Goal: Task Accomplishment & Management: Complete application form

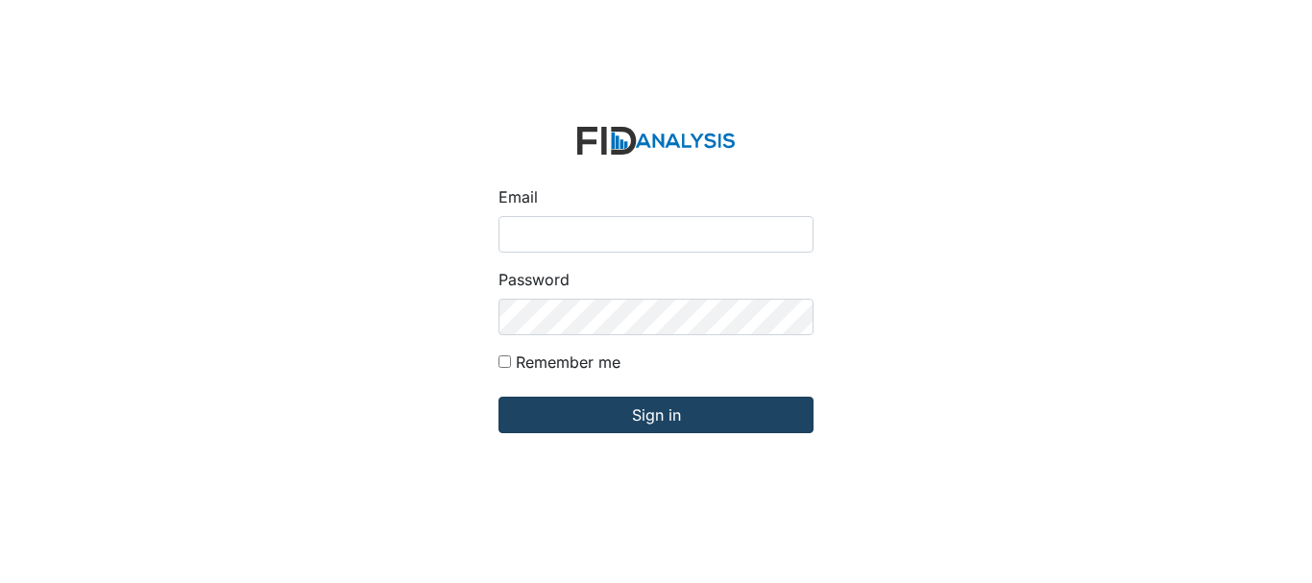
type input "[EMAIL_ADDRESS][DOMAIN_NAME]"
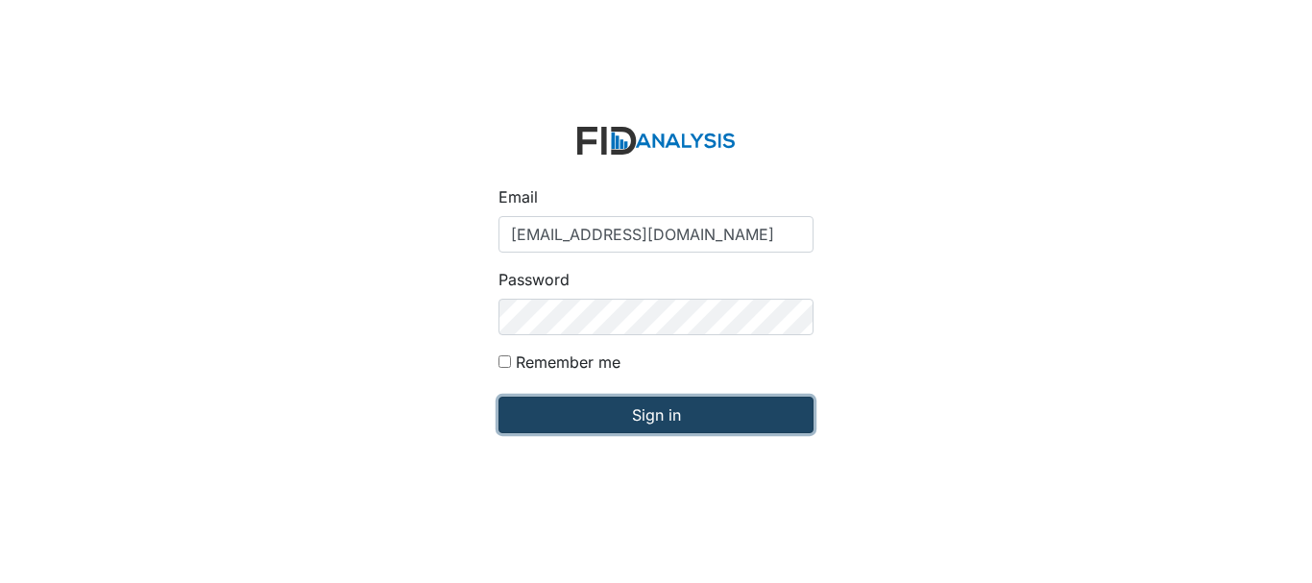
click at [615, 409] on input "Sign in" at bounding box center [656, 415] width 315 height 37
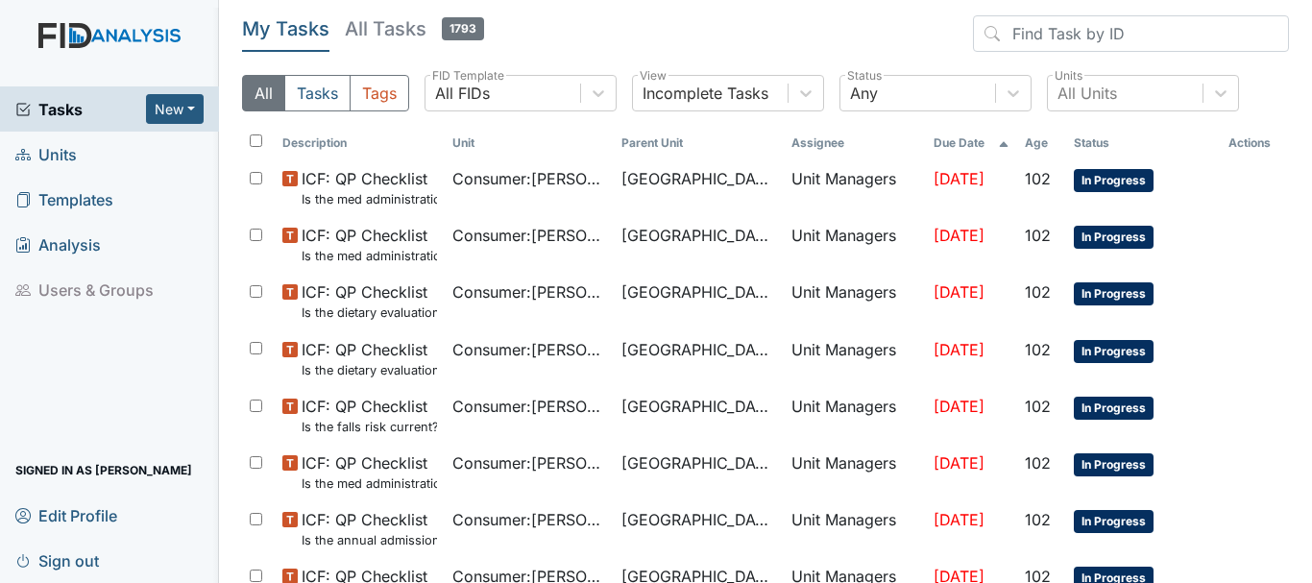
click at [70, 154] on span "Units" at bounding box center [45, 154] width 61 height 30
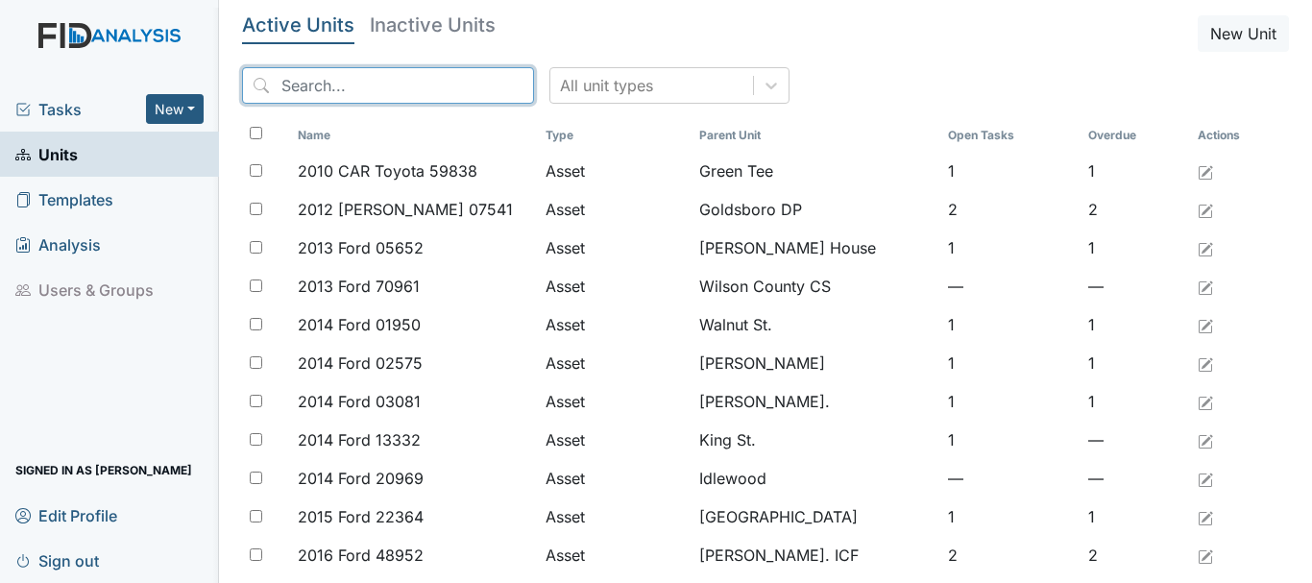
click at [328, 82] on input "search" at bounding box center [388, 85] width 292 height 37
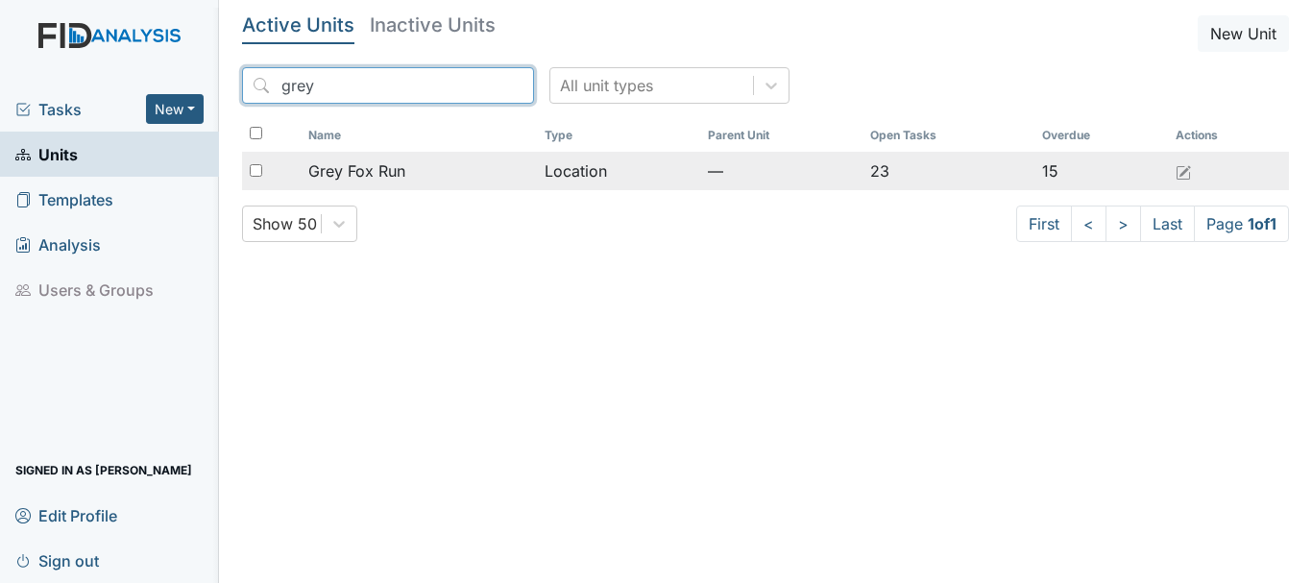
type input "grey"
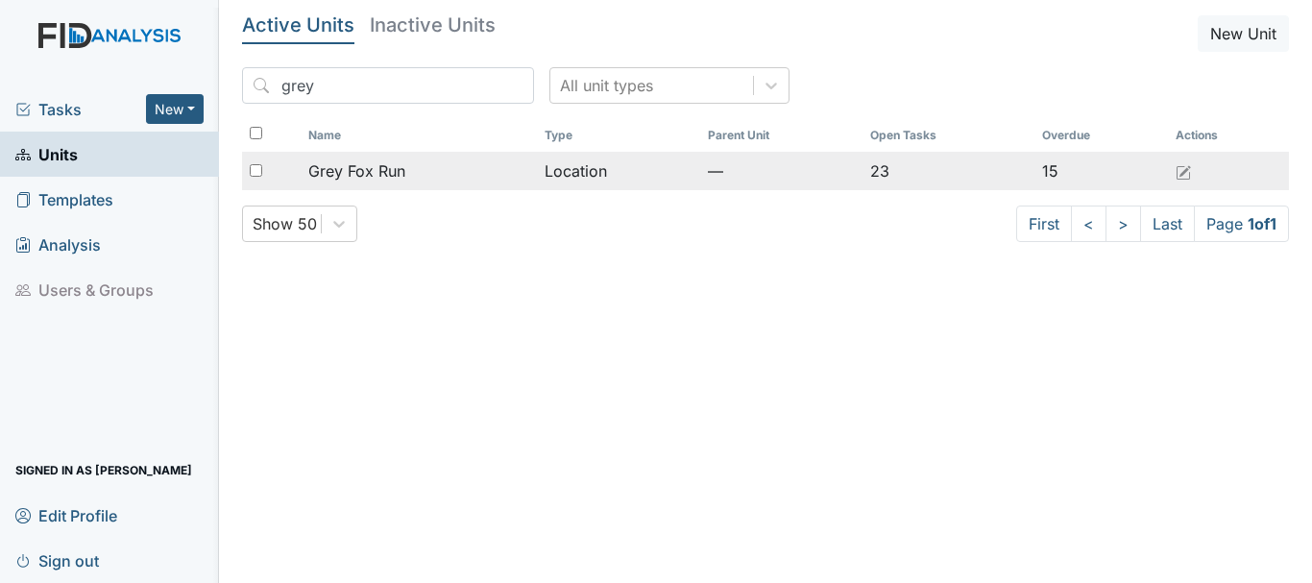
click at [395, 171] on span "Grey Fox Run" at bounding box center [356, 170] width 97 height 23
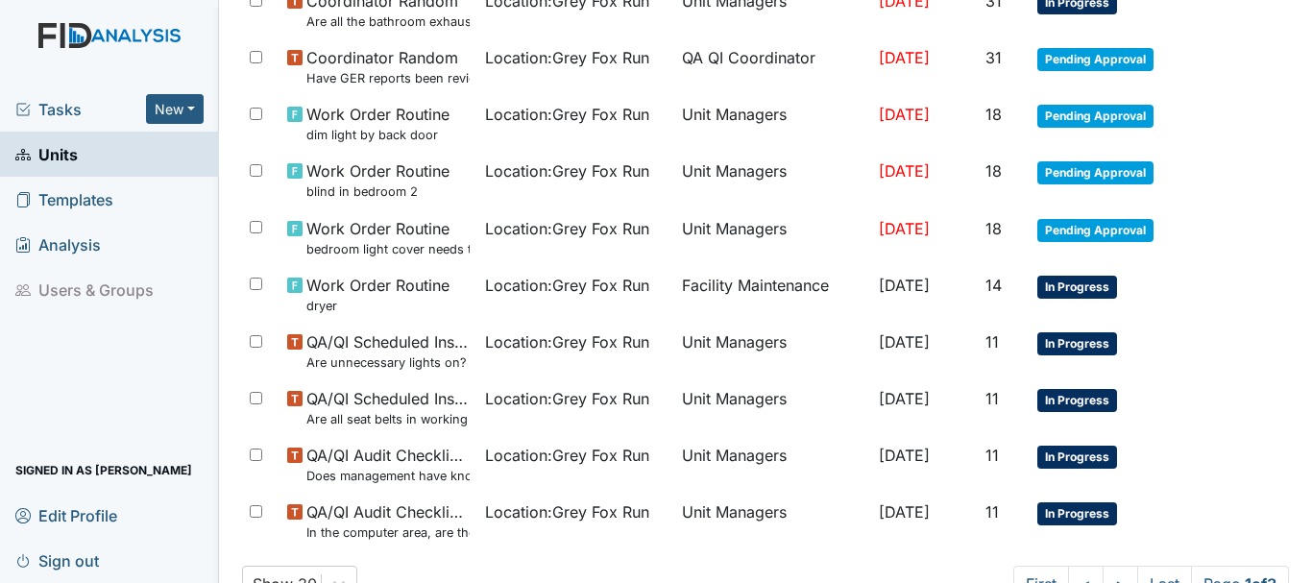
scroll to position [1475, 0]
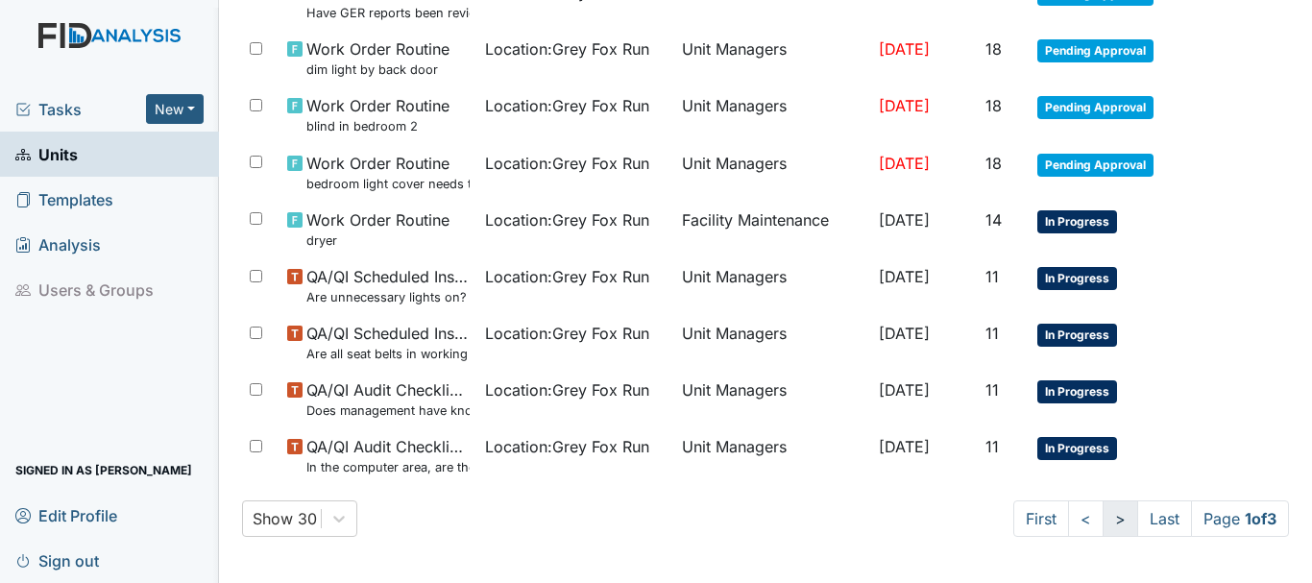
click at [1103, 518] on link ">" at bounding box center [1121, 519] width 36 height 37
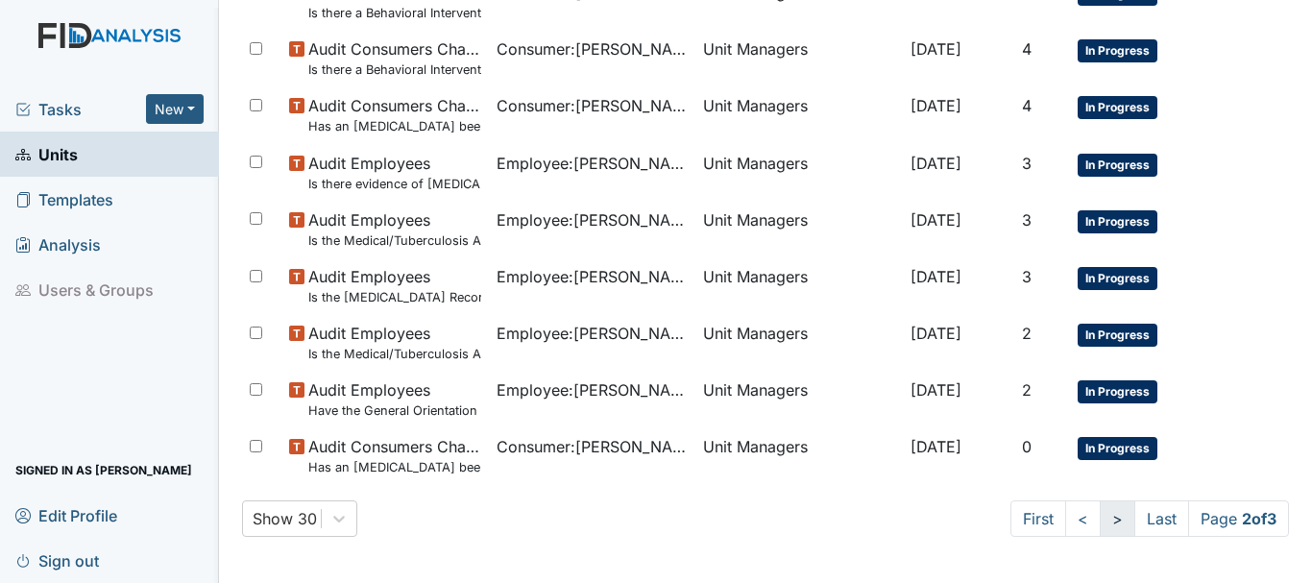
click at [1100, 518] on link ">" at bounding box center [1118, 519] width 36 height 37
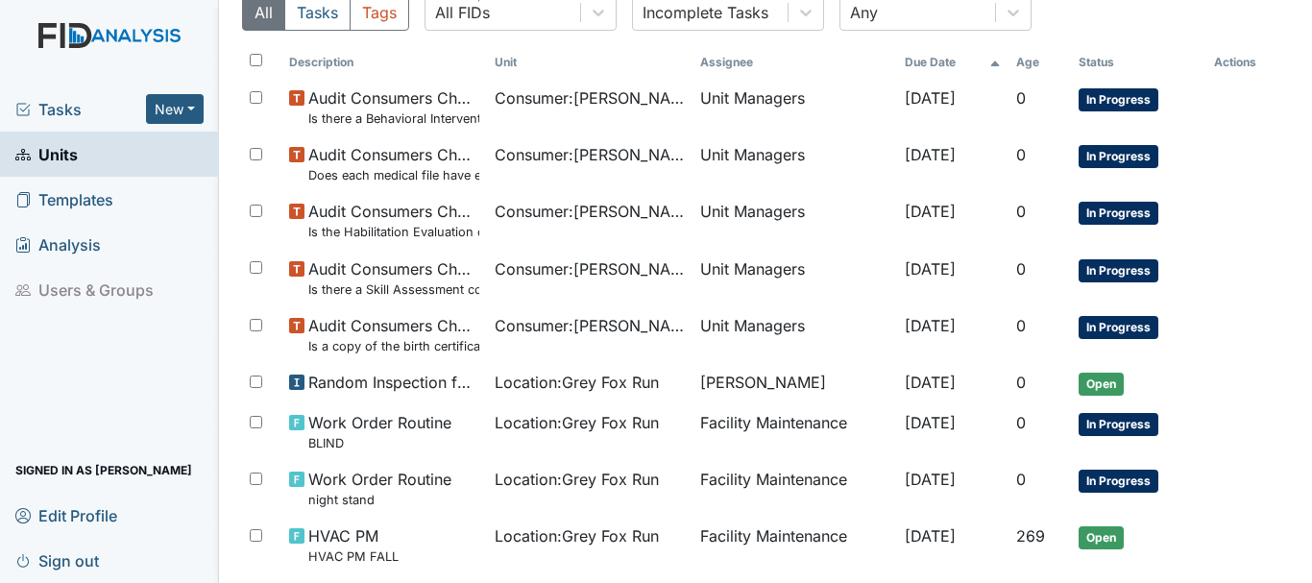
scroll to position [305, 0]
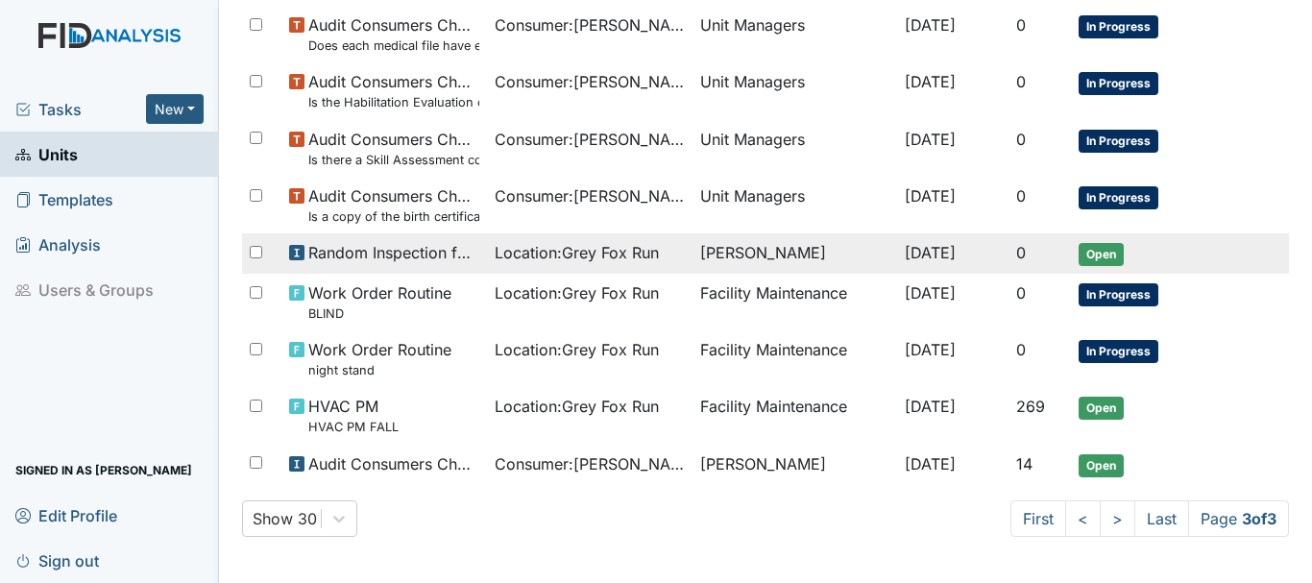
click at [1099, 250] on span "Open" at bounding box center [1101, 254] width 45 height 23
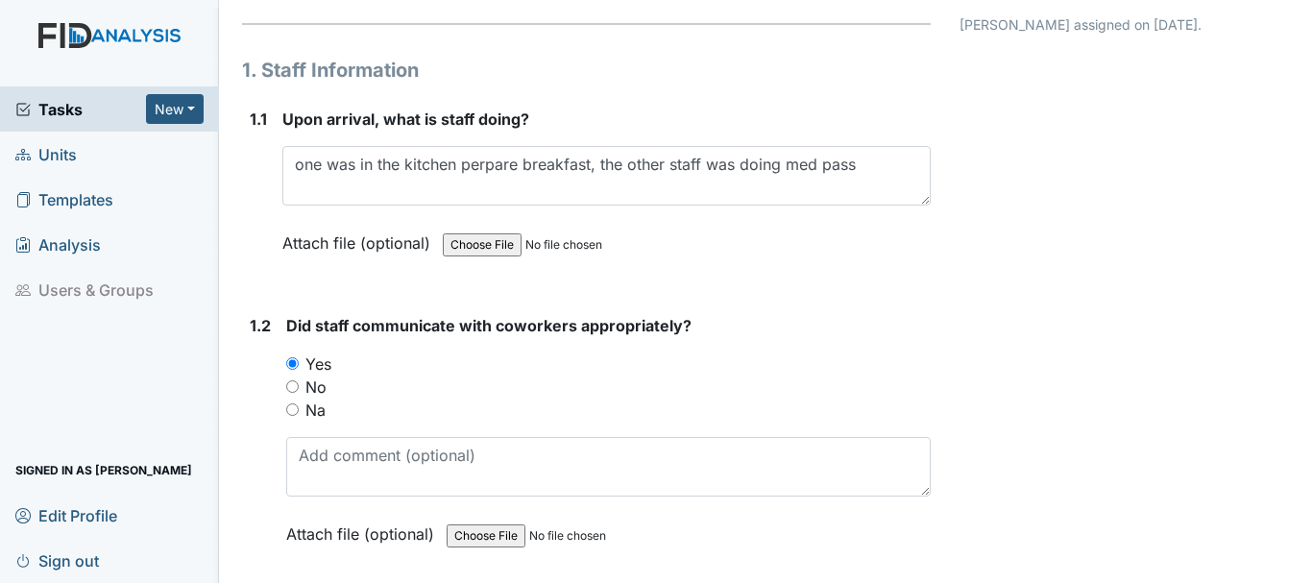
scroll to position [206, 0]
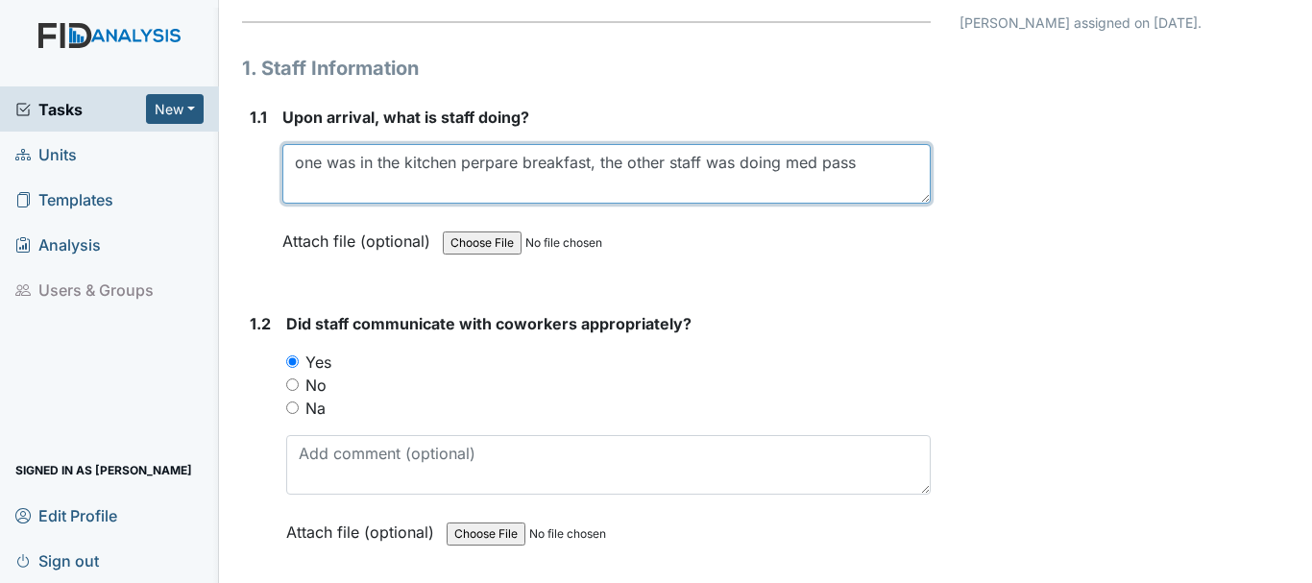
click at [484, 165] on textarea "one was in the kitchen perpare breakfast, the other staff was doing med pass" at bounding box center [606, 174] width 649 height 60
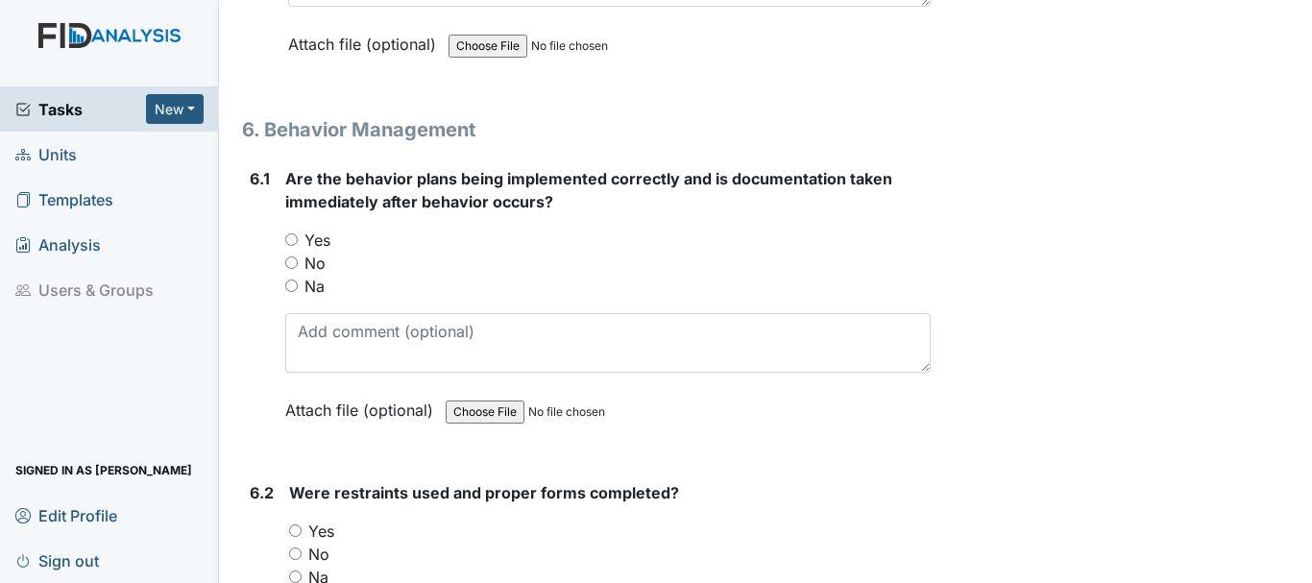
scroll to position [10393, 0]
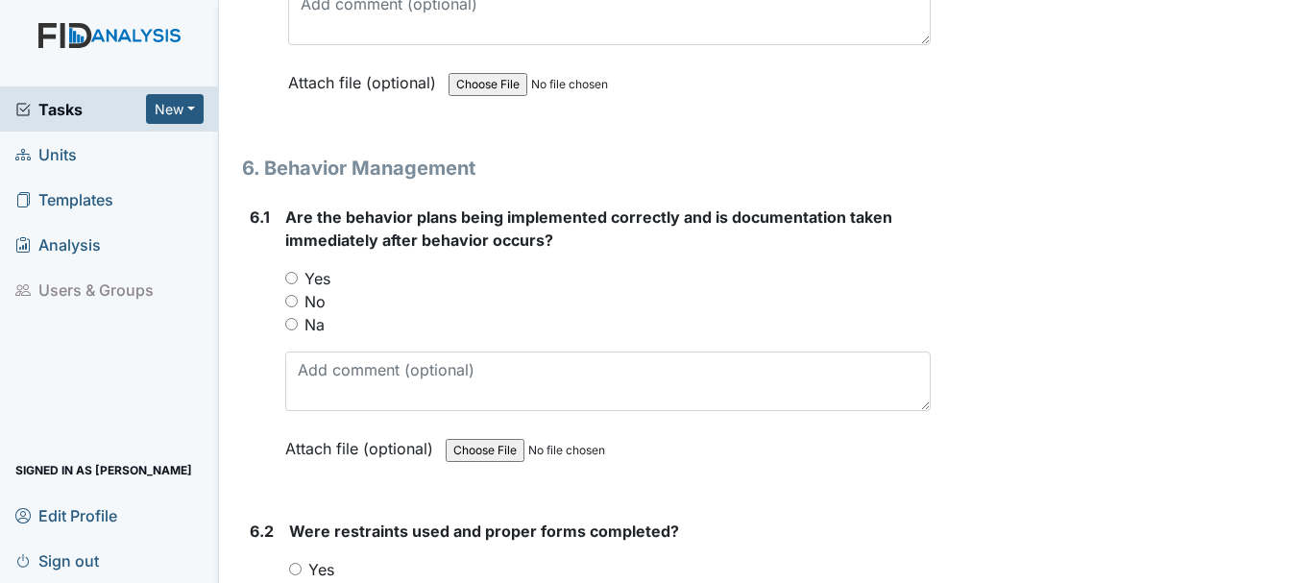
type textarea "one was in the kitchen prepare breakfast, the other staff was doing med pass"
click at [320, 326] on label "Na" at bounding box center [315, 324] width 20 height 23
click at [298, 326] on input "Na" at bounding box center [291, 324] width 12 height 12
radio input "true"
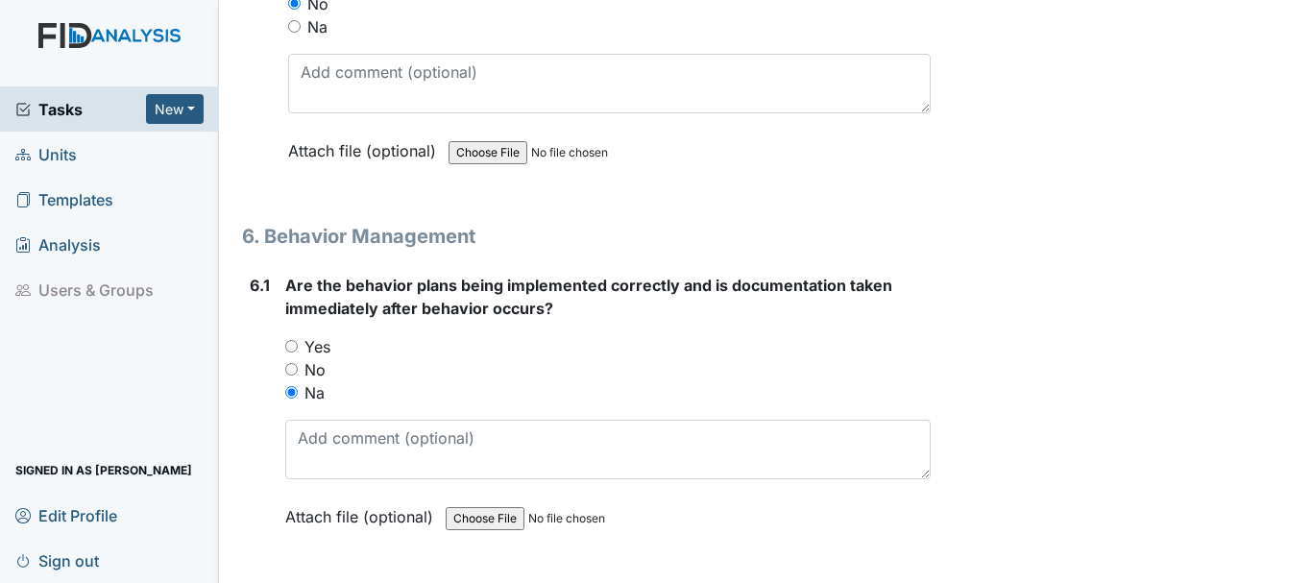
scroll to position [10328, 0]
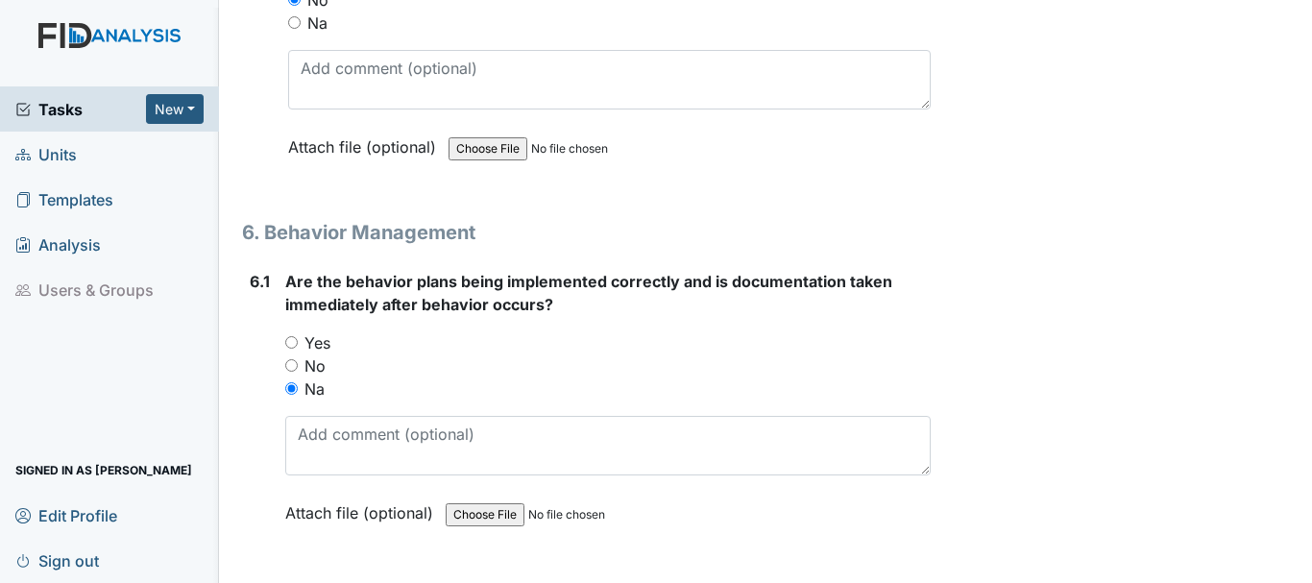
click at [466, 497] on input "file" at bounding box center [576, 515] width 261 height 46
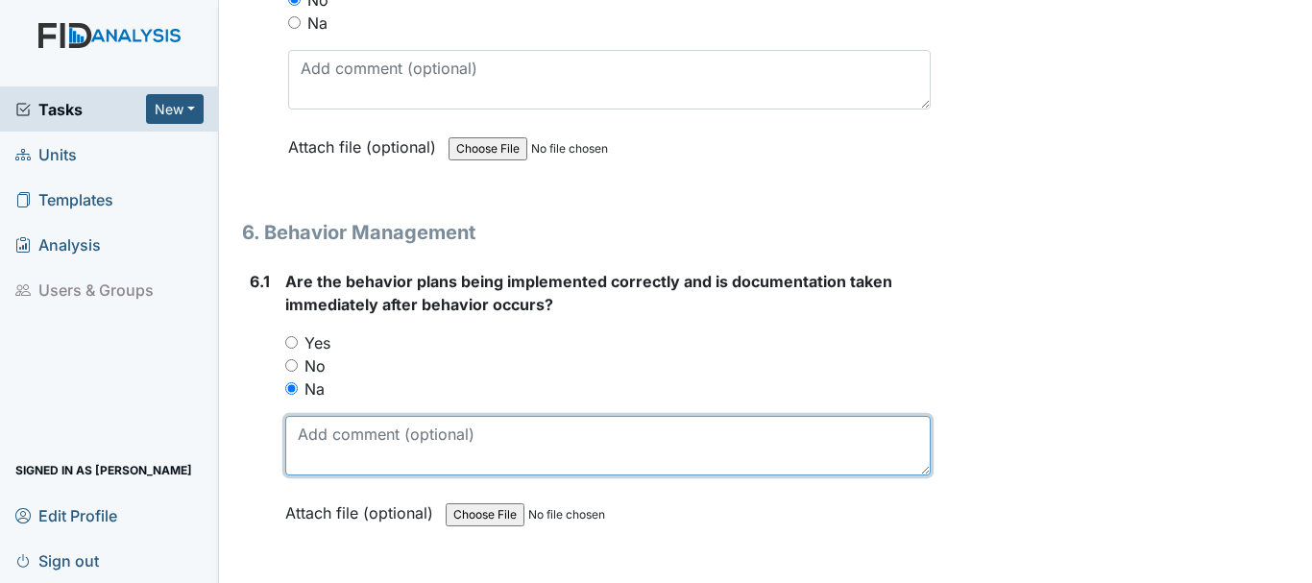
click at [382, 443] on textarea at bounding box center [608, 446] width 646 height 60
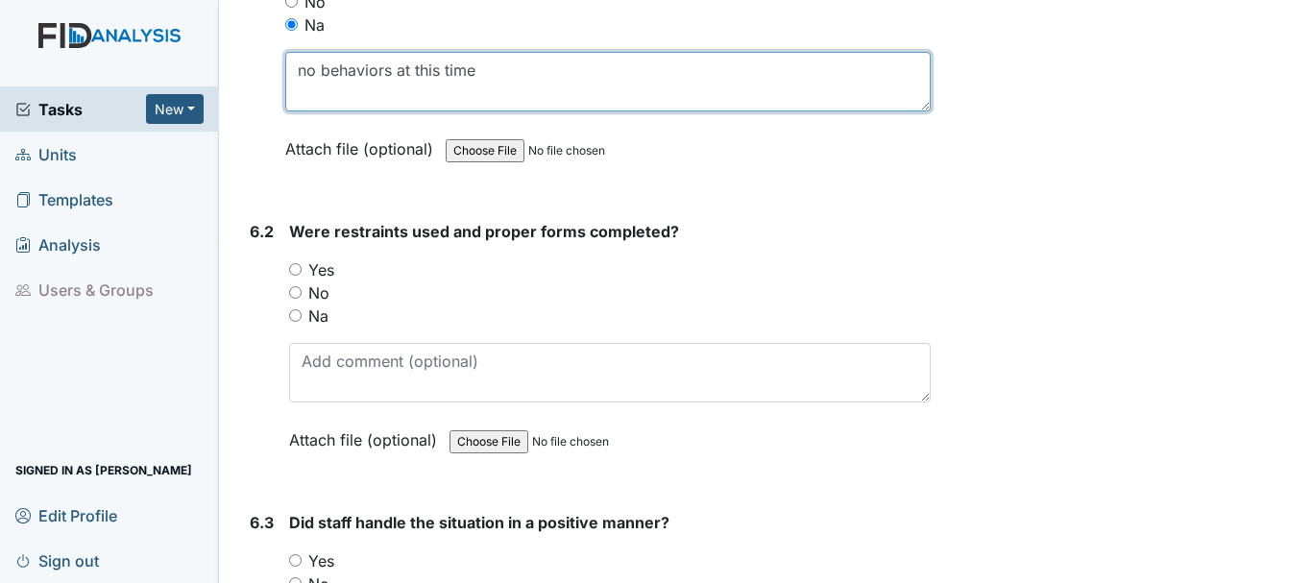
scroll to position [10694, 0]
type textarea "no behaviors at this time"
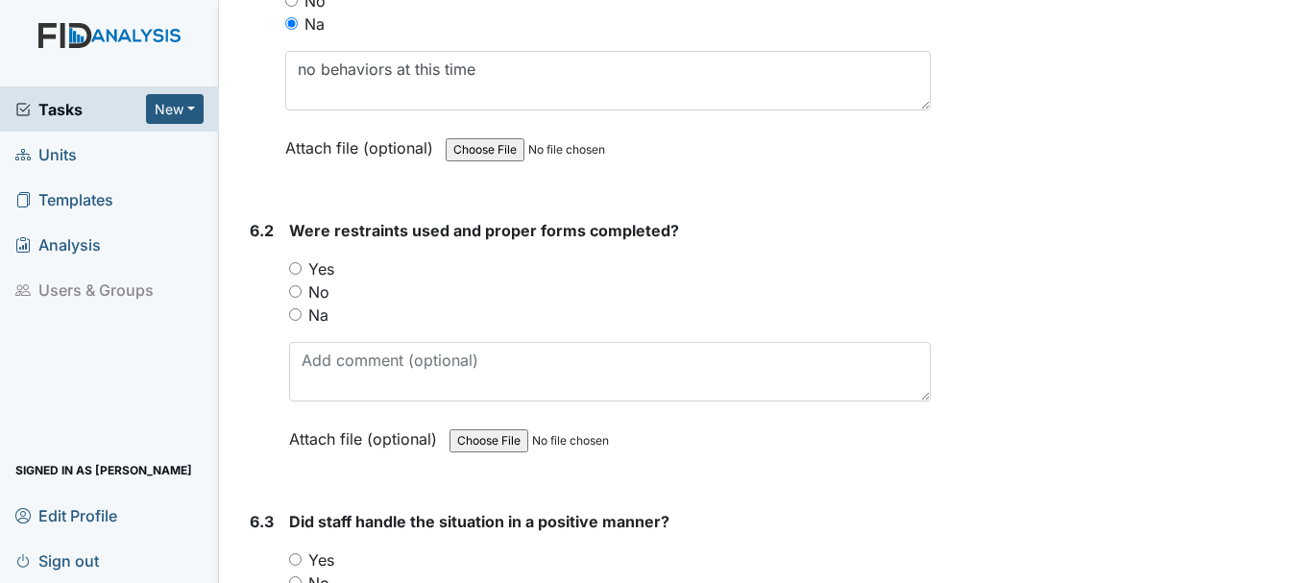
click at [295, 320] on input "Na" at bounding box center [295, 314] width 12 height 12
radio input "true"
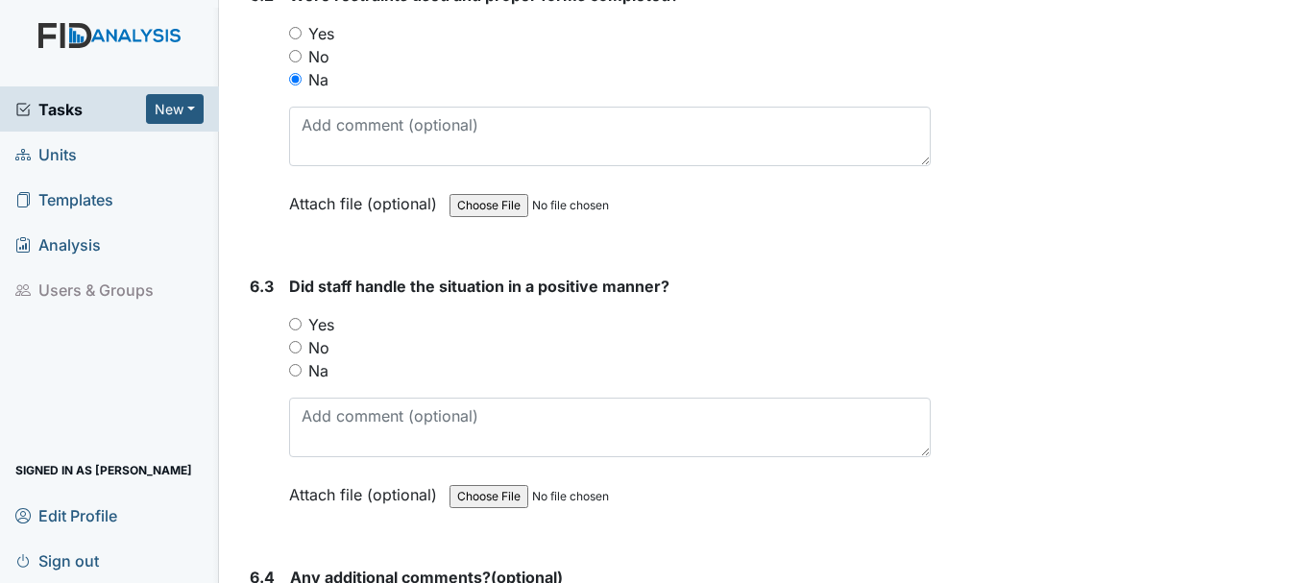
click at [300, 370] on input "Na" at bounding box center [295, 370] width 12 height 12
radio input "true"
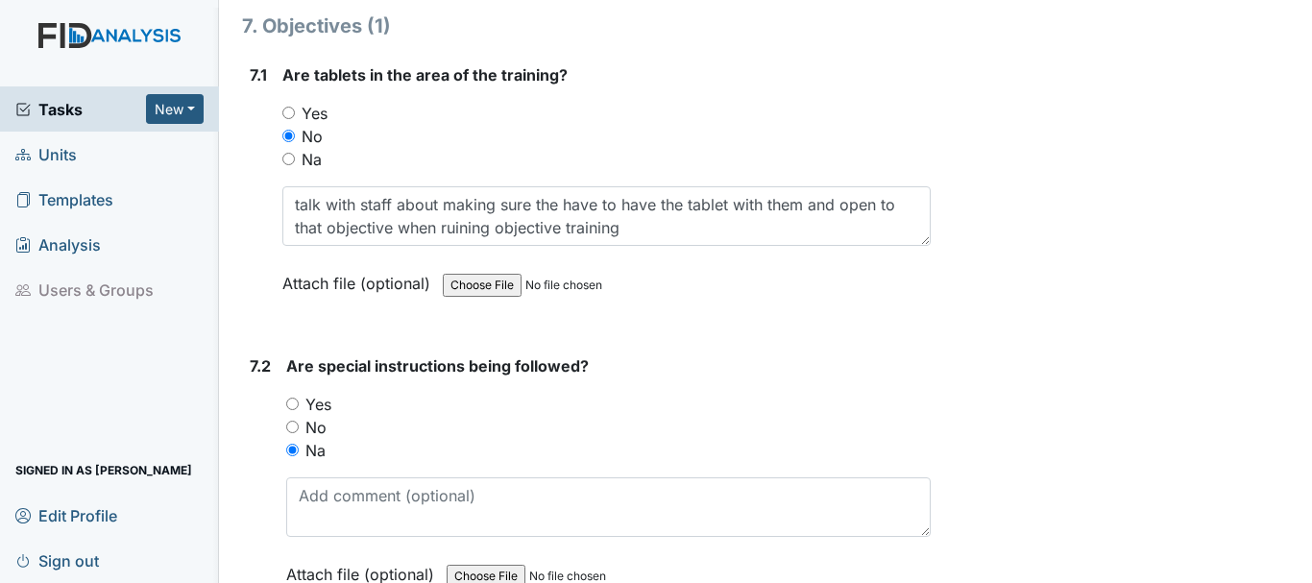
scroll to position [11696, 0]
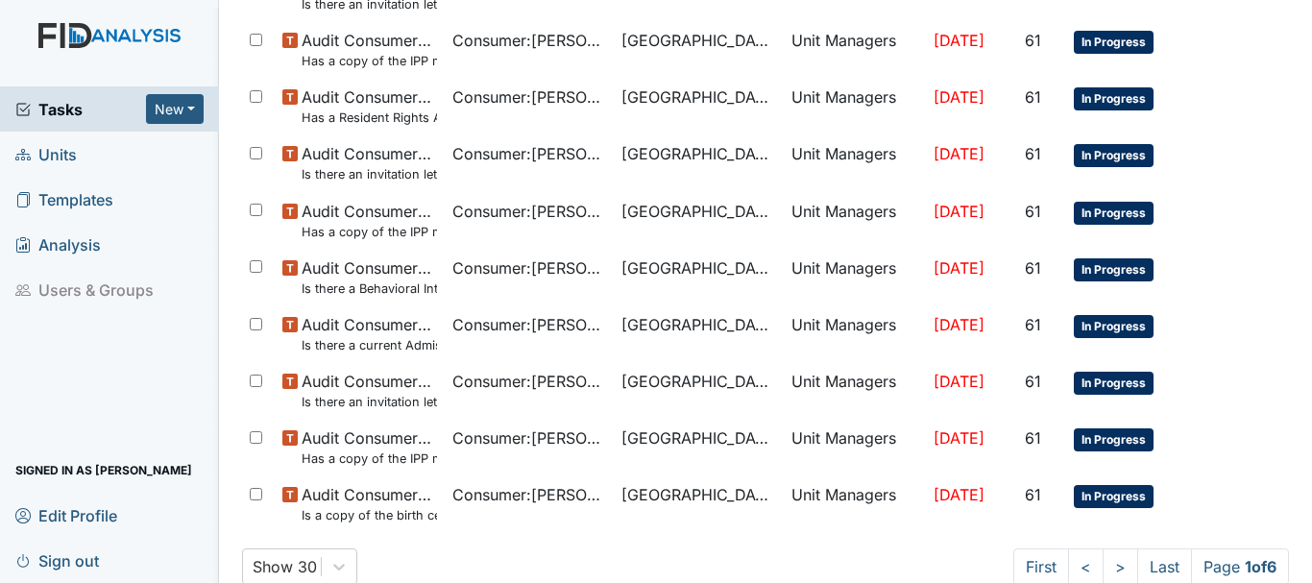
scroll to position [1365, 0]
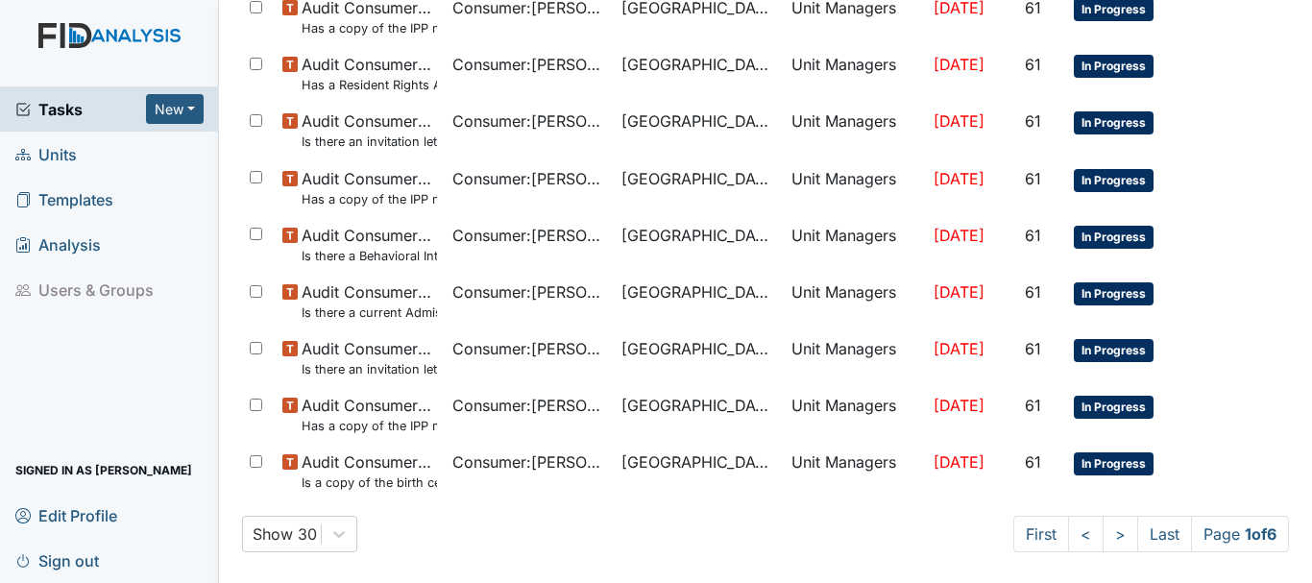
click at [61, 192] on span "Templates" at bounding box center [64, 199] width 98 height 30
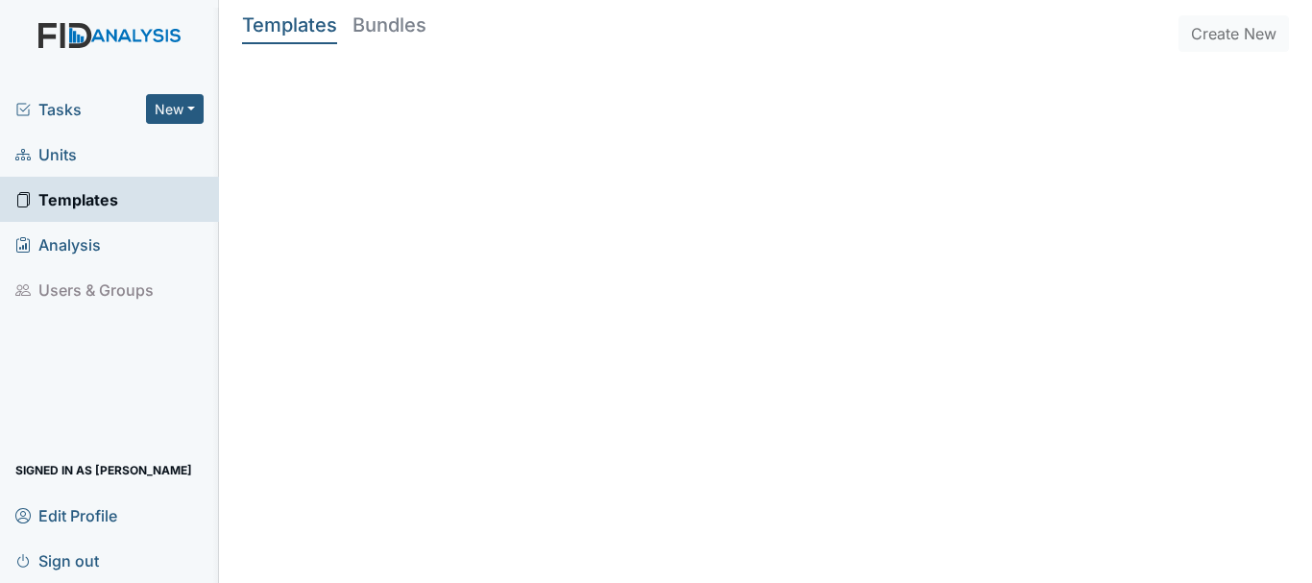
click at [65, 188] on span "Templates" at bounding box center [66, 199] width 103 height 30
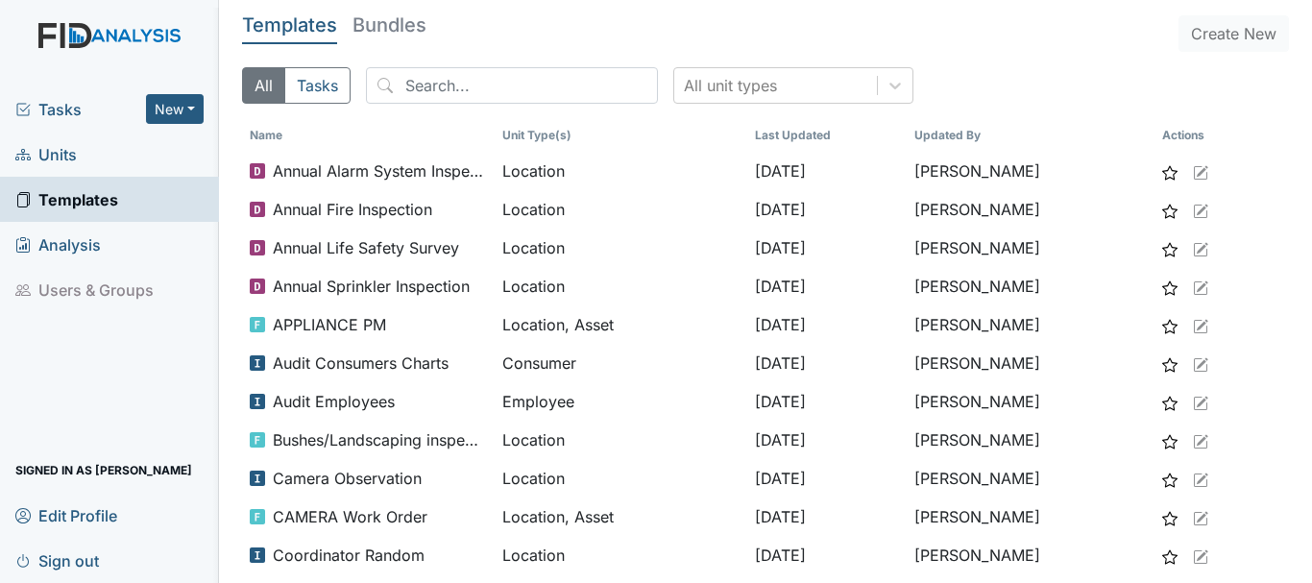
click at [109, 146] on link "Units" at bounding box center [109, 154] width 219 height 45
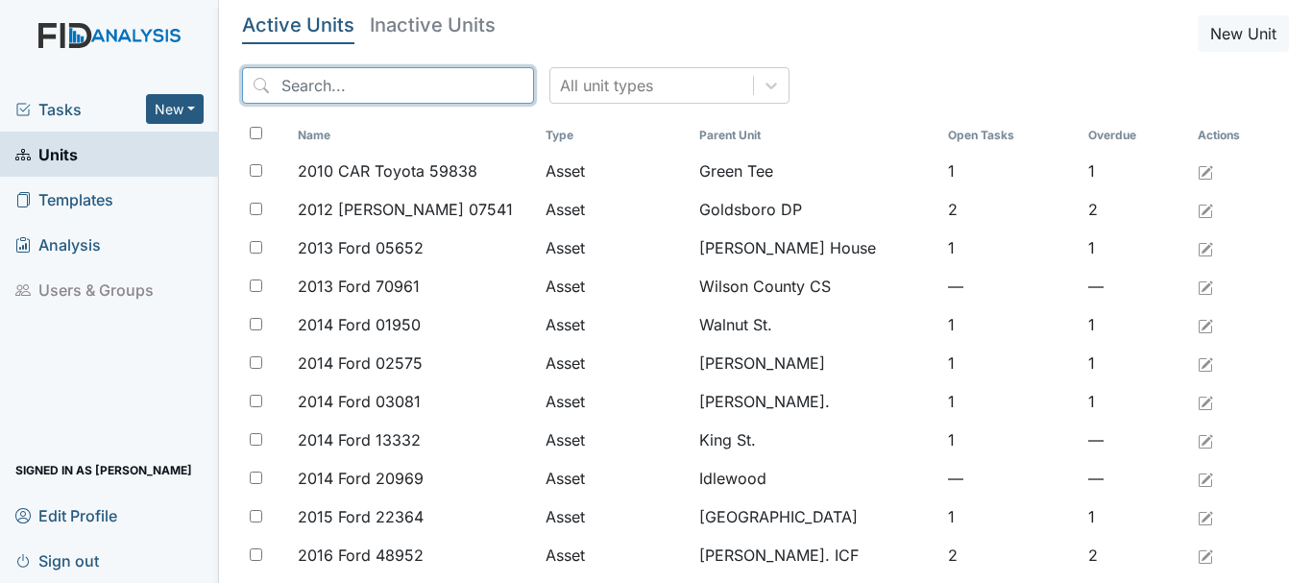
click at [343, 86] on input "search" at bounding box center [388, 85] width 292 height 37
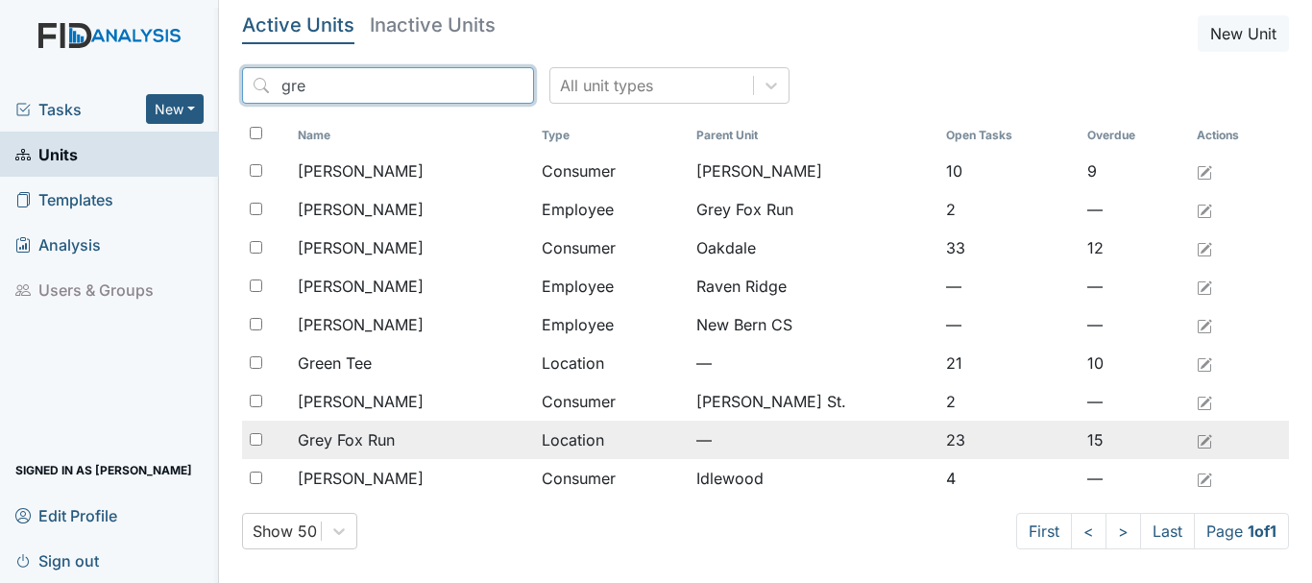
type input "gre"
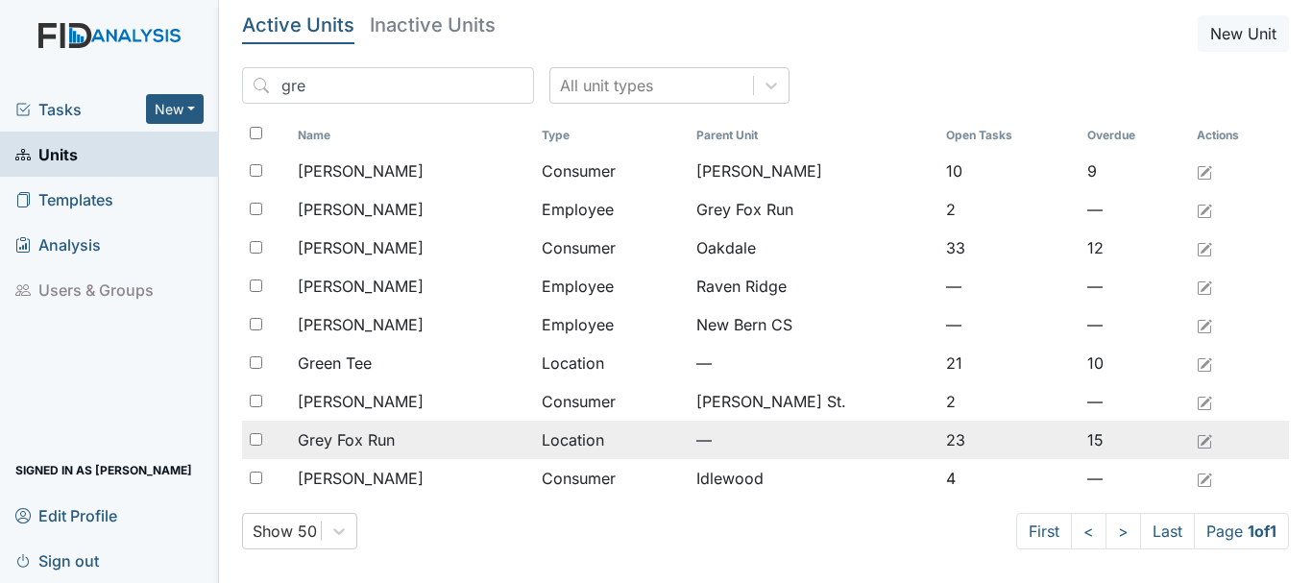
click at [389, 433] on span "Grey Fox Run" at bounding box center [346, 440] width 97 height 23
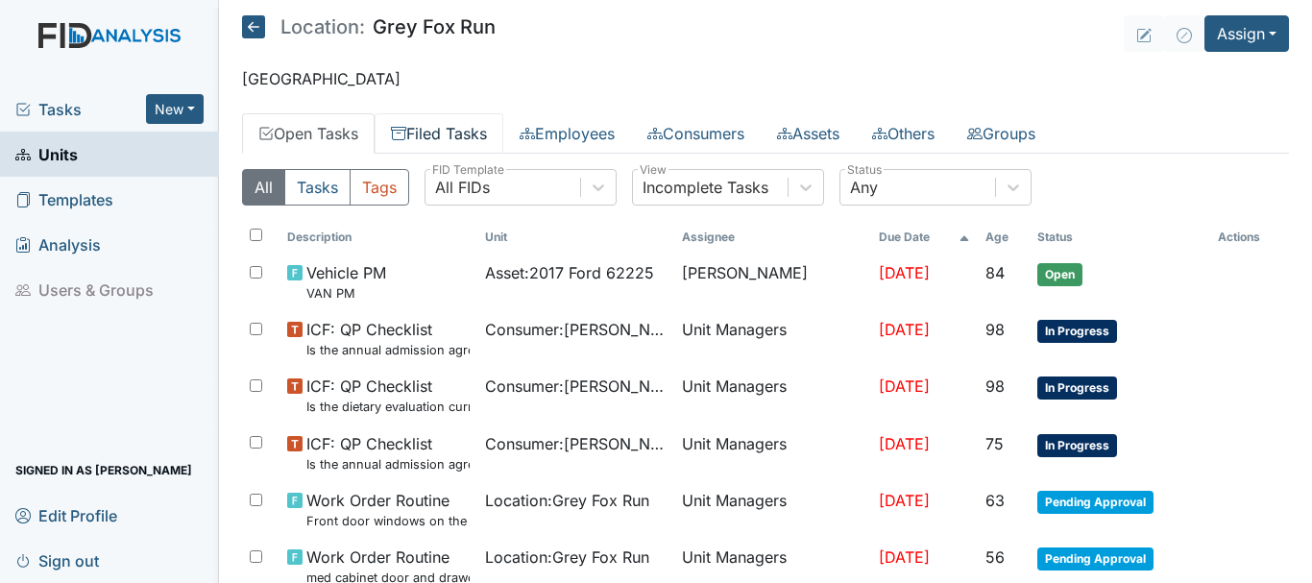
click at [463, 132] on link "Filed Tasks" at bounding box center [439, 133] width 129 height 40
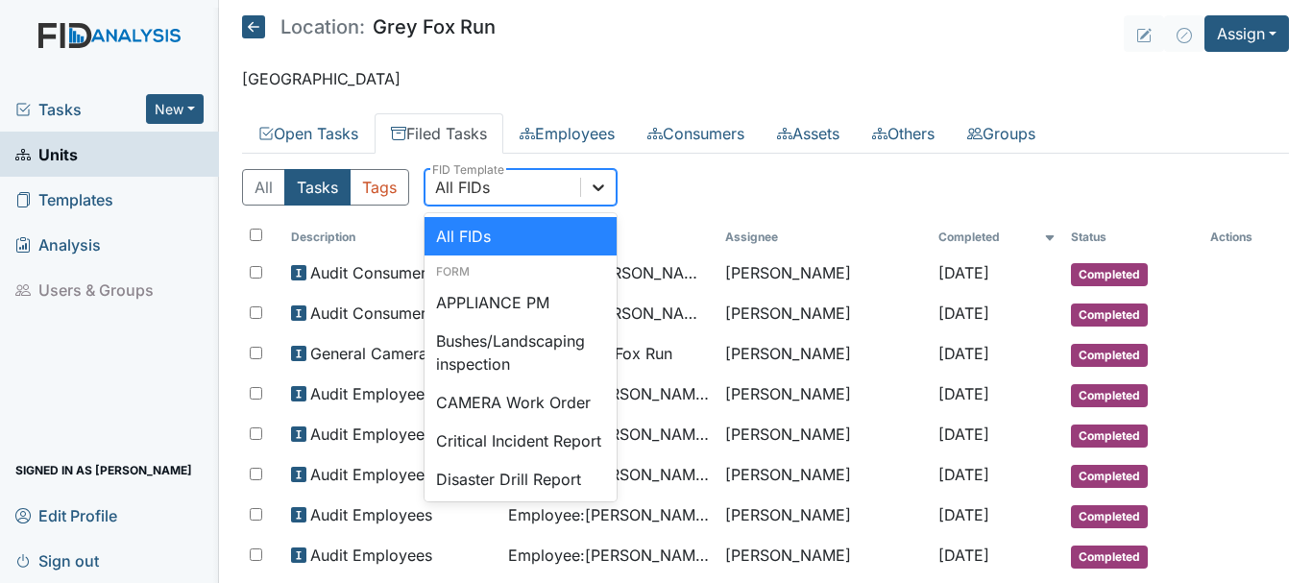
click at [603, 186] on icon at bounding box center [599, 187] width 12 height 7
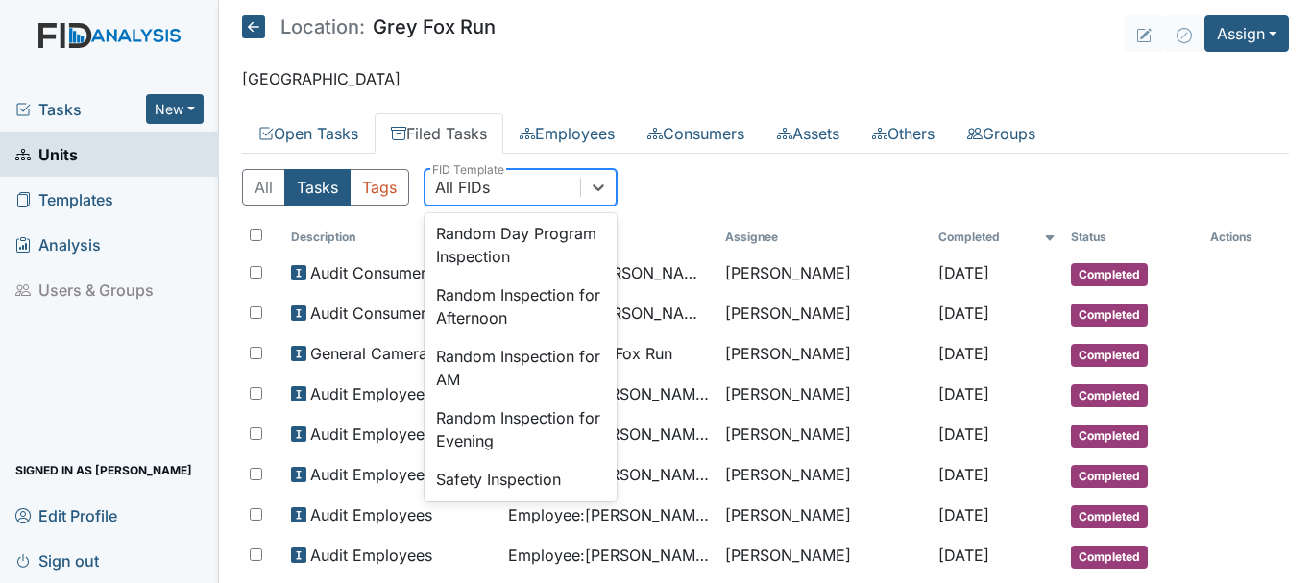
scroll to position [1717, 0]
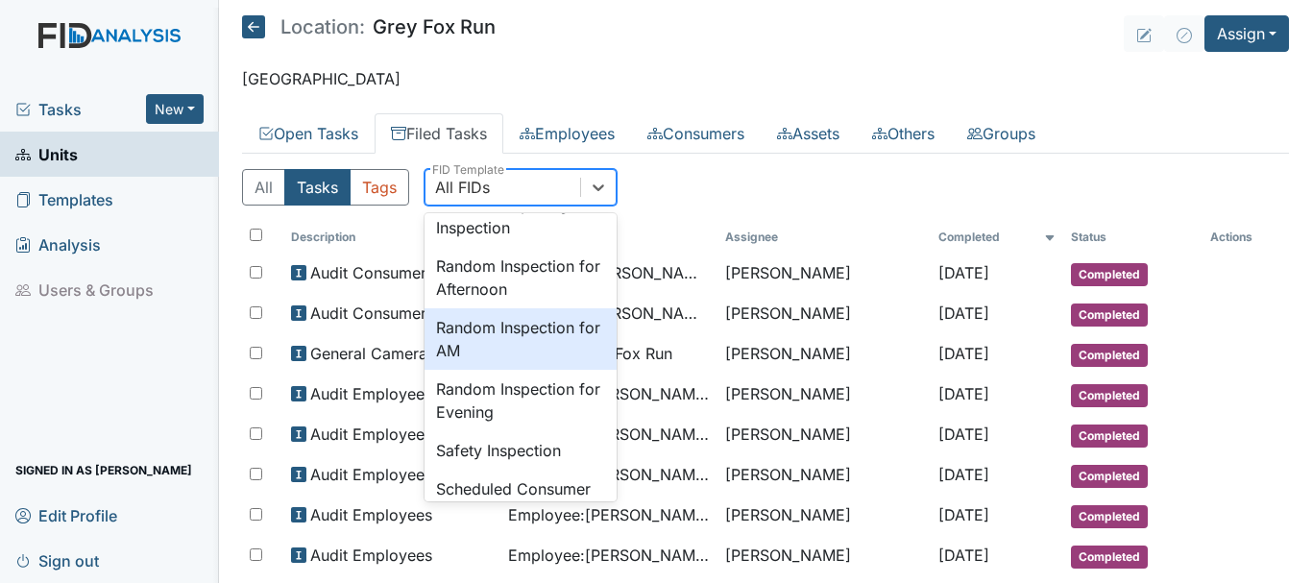
click at [524, 370] on div "Random Inspection for AM" at bounding box center [521, 338] width 192 height 61
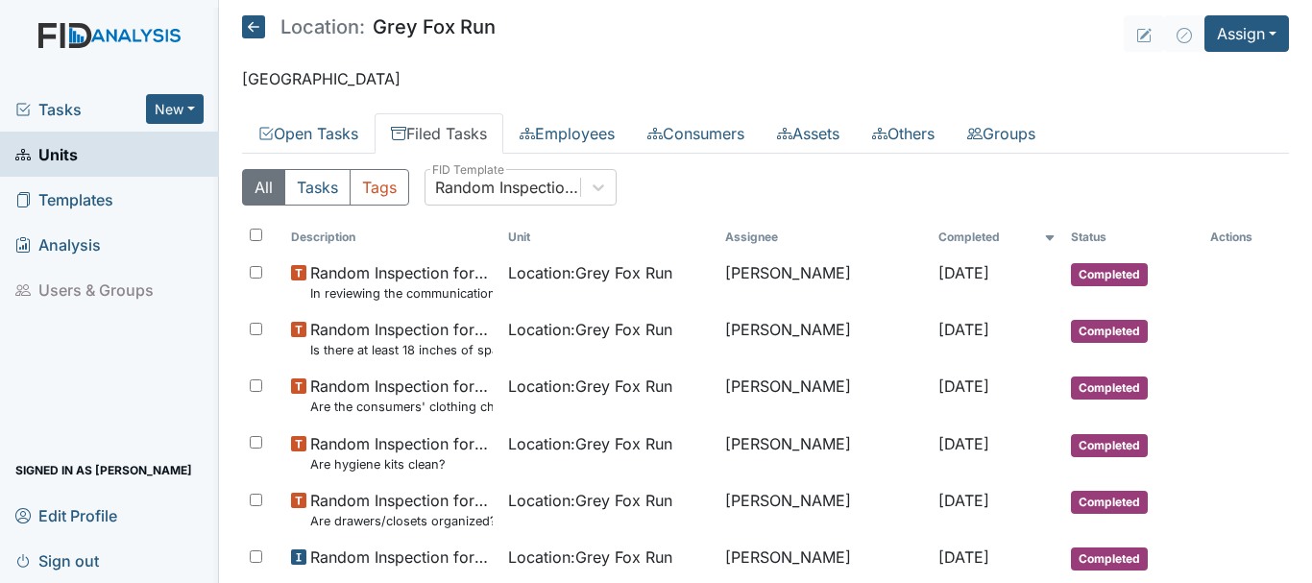
click at [1306, 573] on main "Location: Grey Fox Run Assign Assign Form Assign Inspection Assign Document Ass…" at bounding box center [765, 291] width 1093 height 583
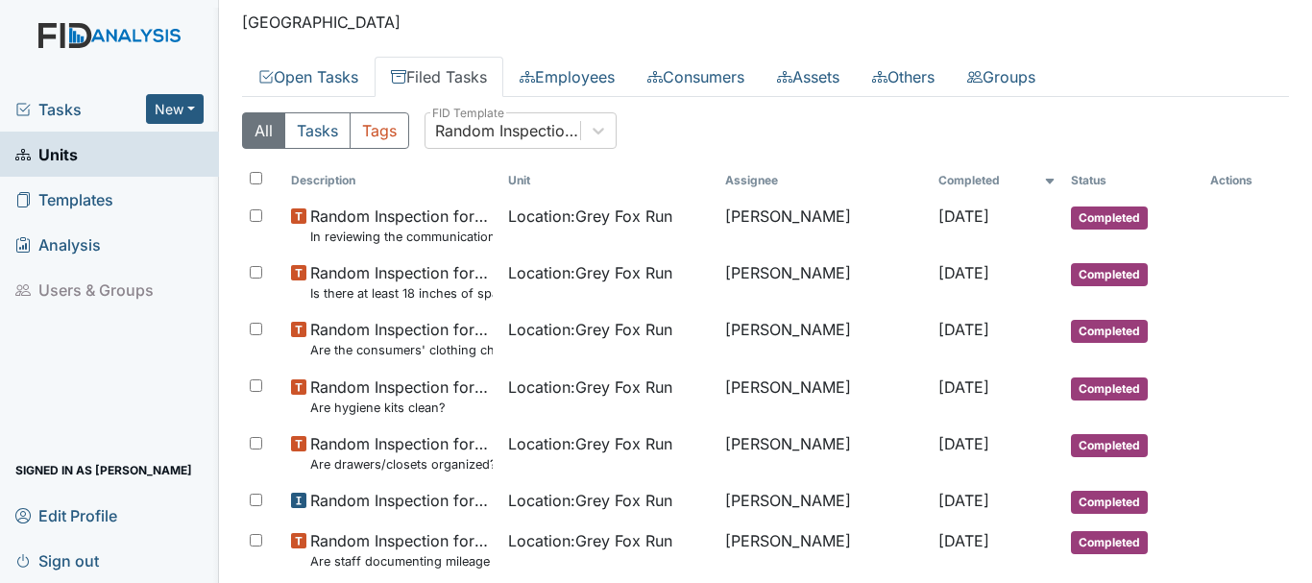
scroll to position [0, 0]
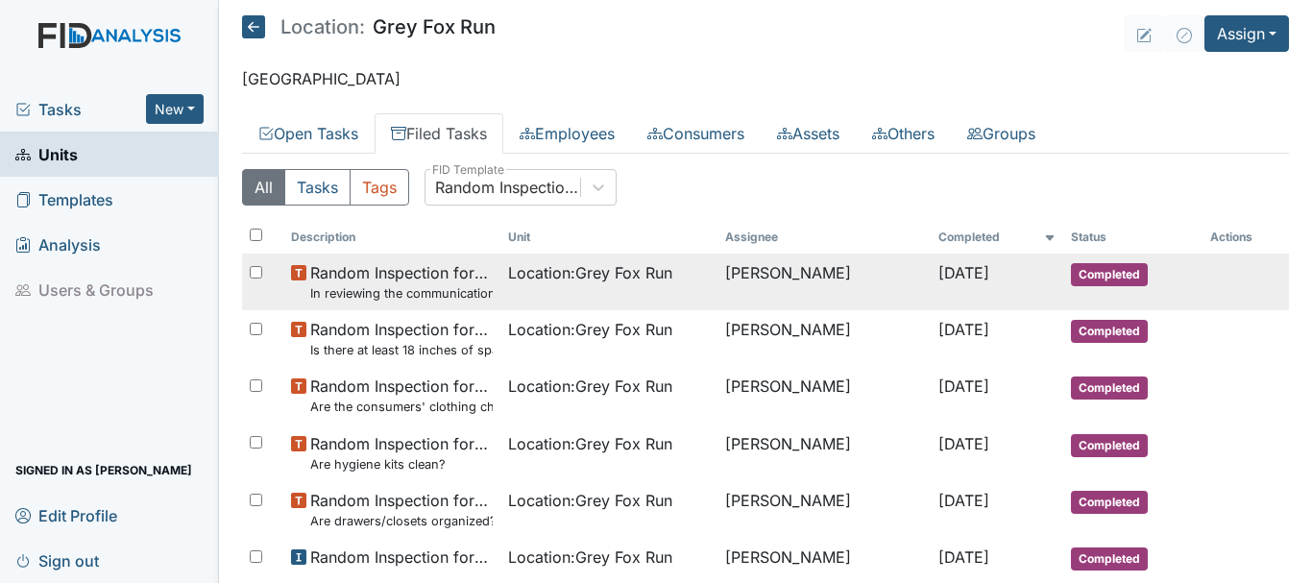
click at [1099, 266] on span "Completed" at bounding box center [1109, 274] width 77 height 23
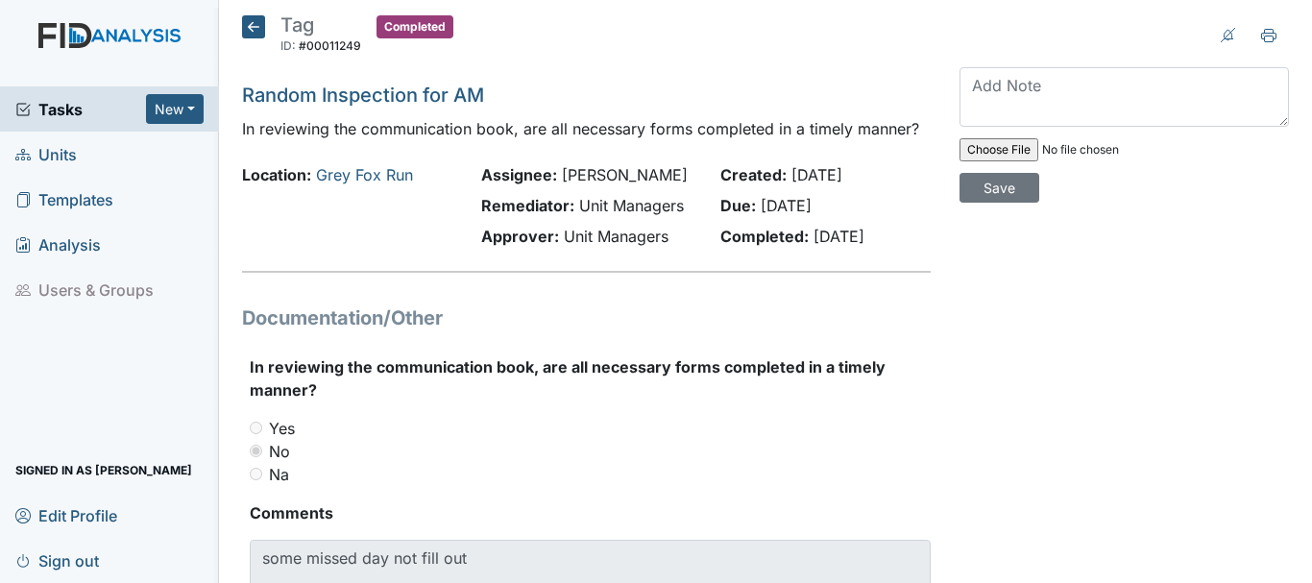
click at [252, 26] on icon at bounding box center [253, 26] width 23 height 23
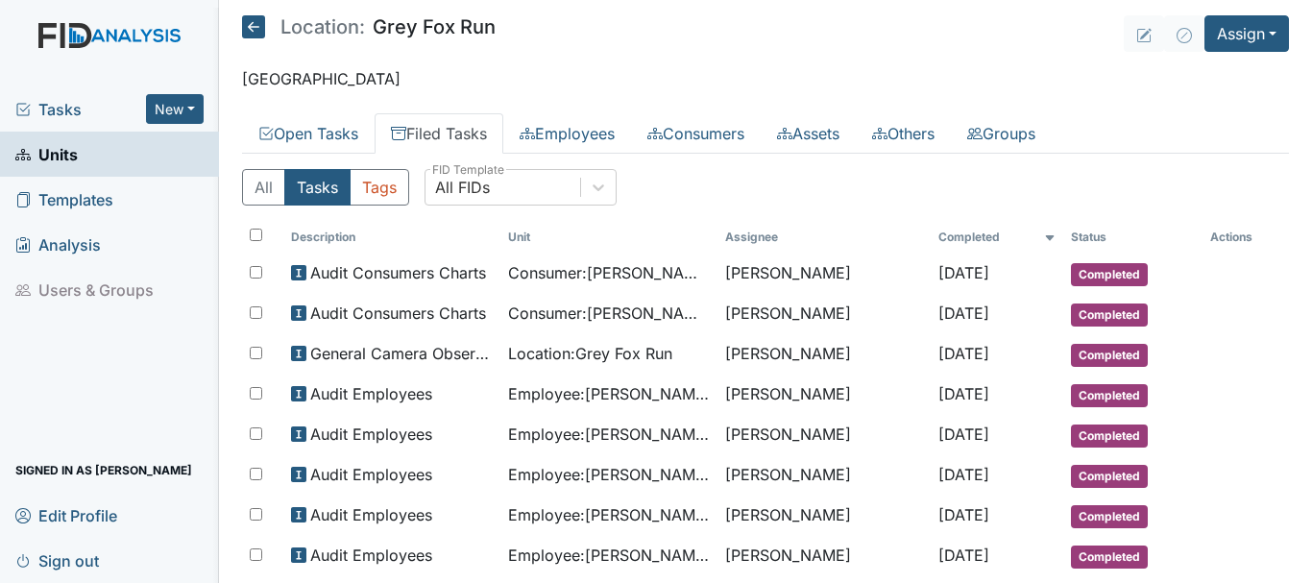
click at [94, 145] on link "Units" at bounding box center [109, 154] width 219 height 45
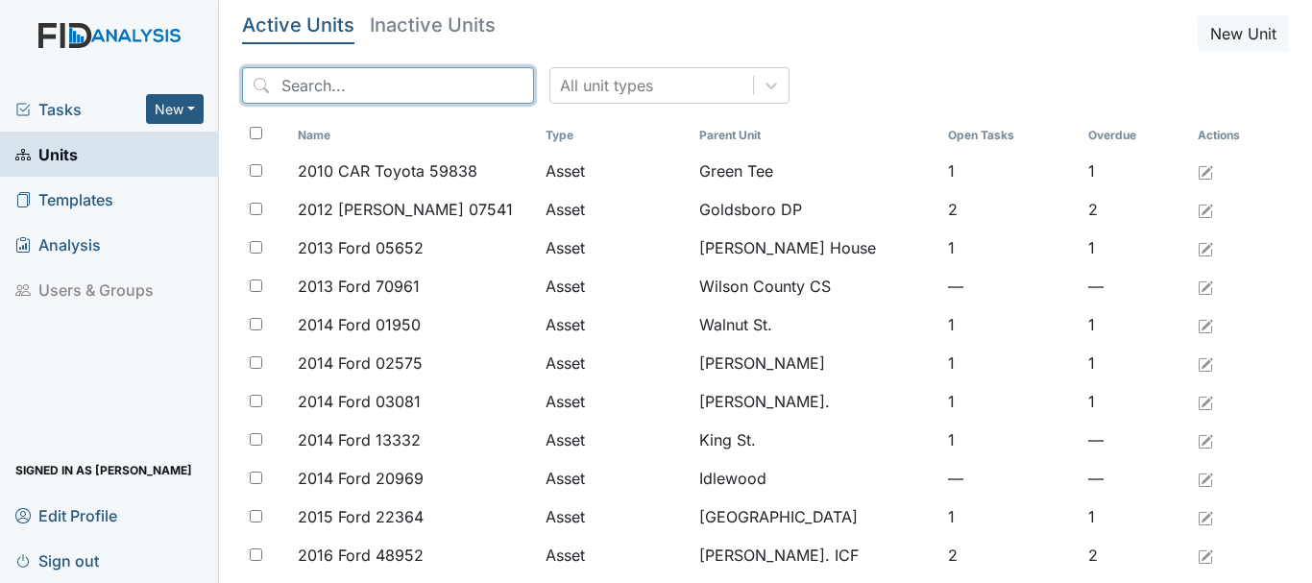
click at [336, 81] on input "search" at bounding box center [388, 85] width 292 height 37
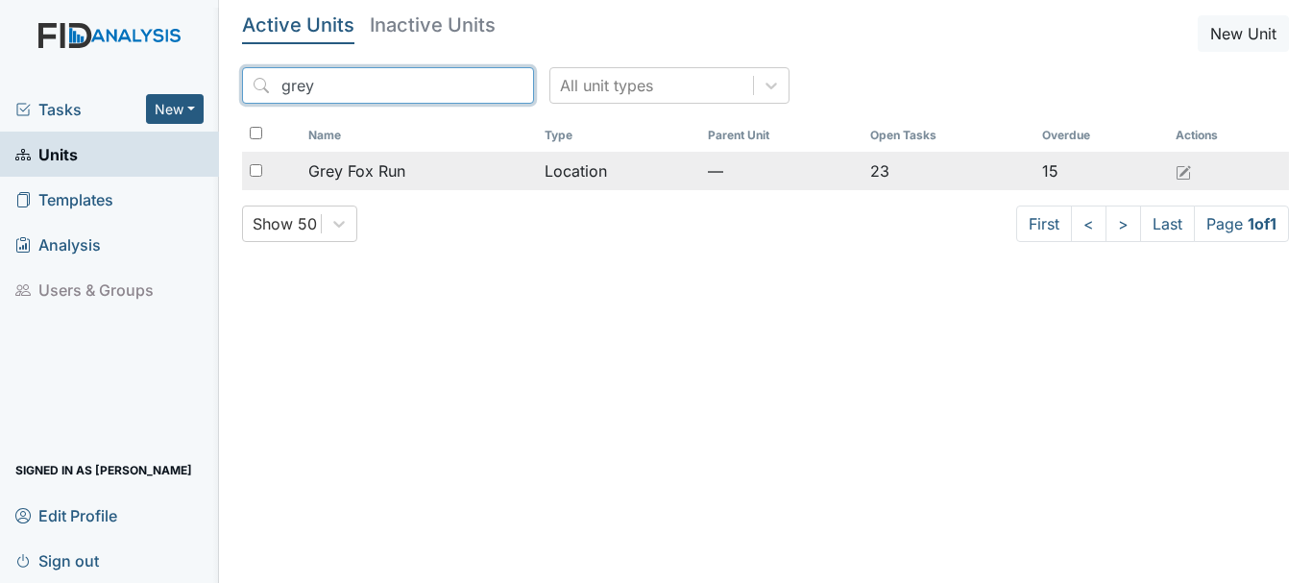
type input "grey"
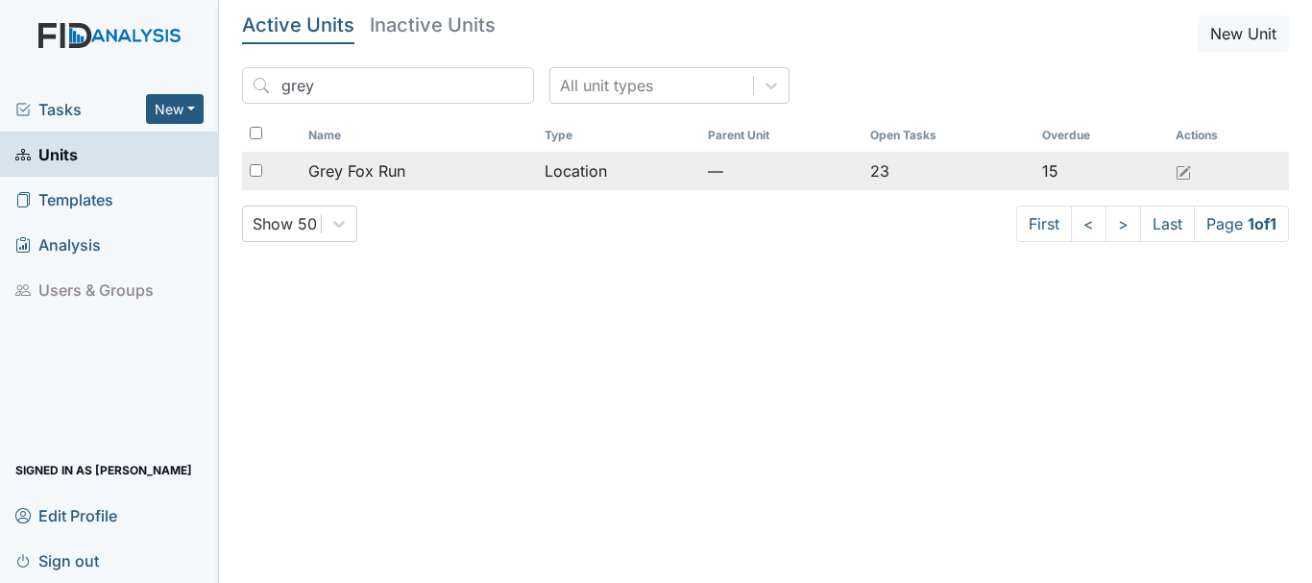
click at [366, 175] on span "Grey Fox Run" at bounding box center [356, 170] width 97 height 23
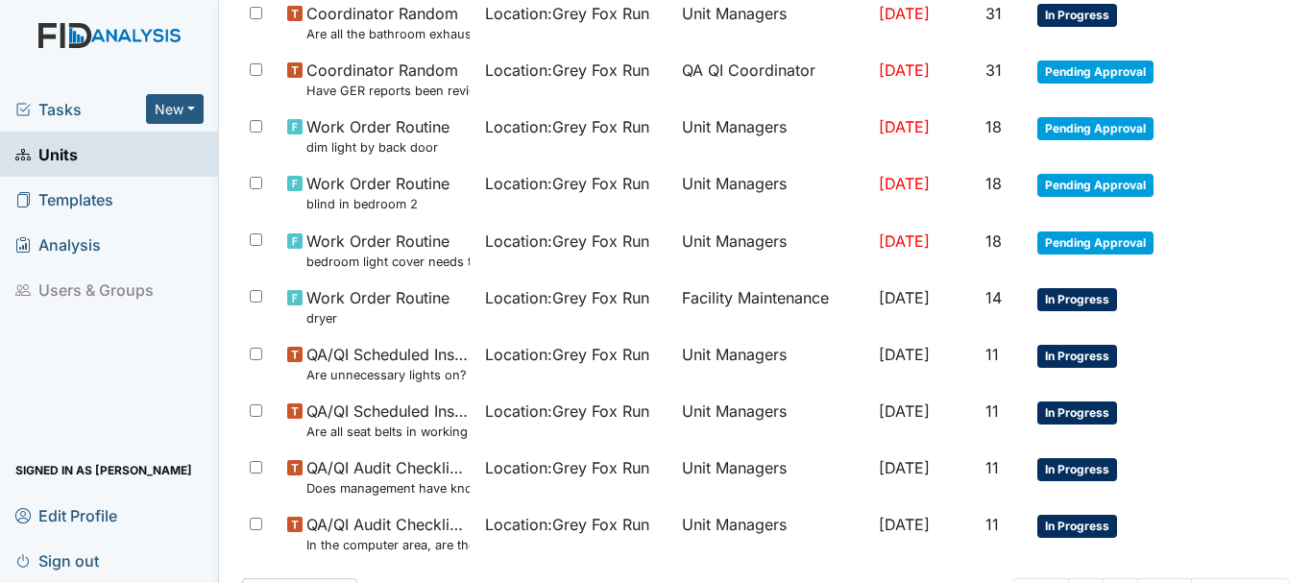
scroll to position [1475, 0]
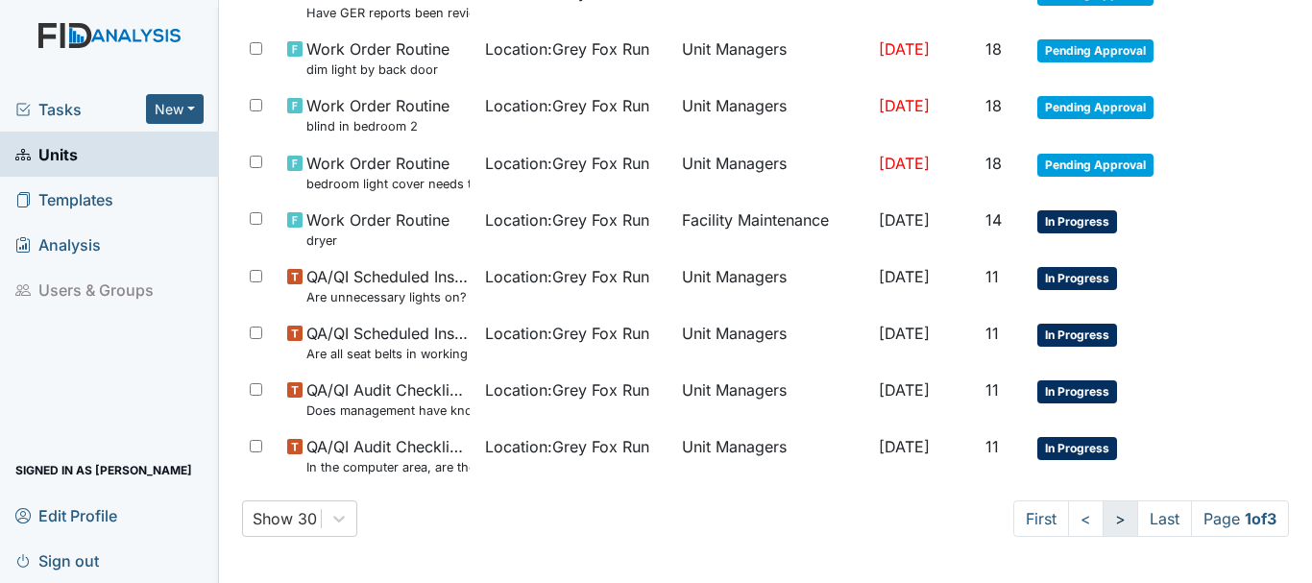
click at [1103, 513] on link ">" at bounding box center [1121, 519] width 36 height 37
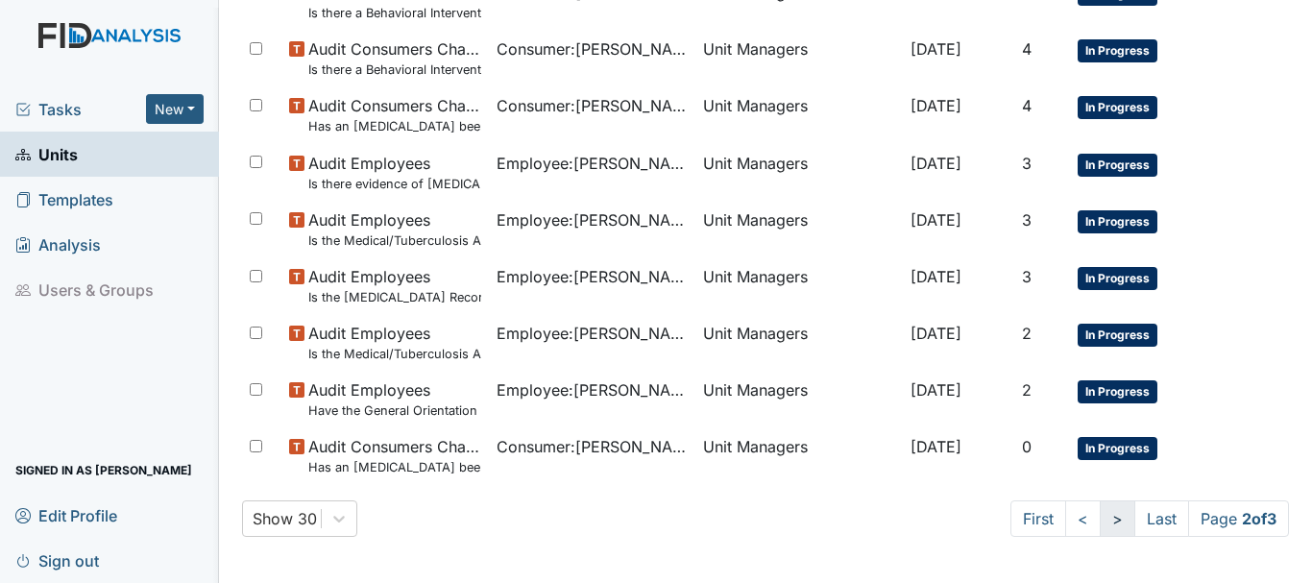
click at [1103, 513] on link ">" at bounding box center [1118, 519] width 36 height 37
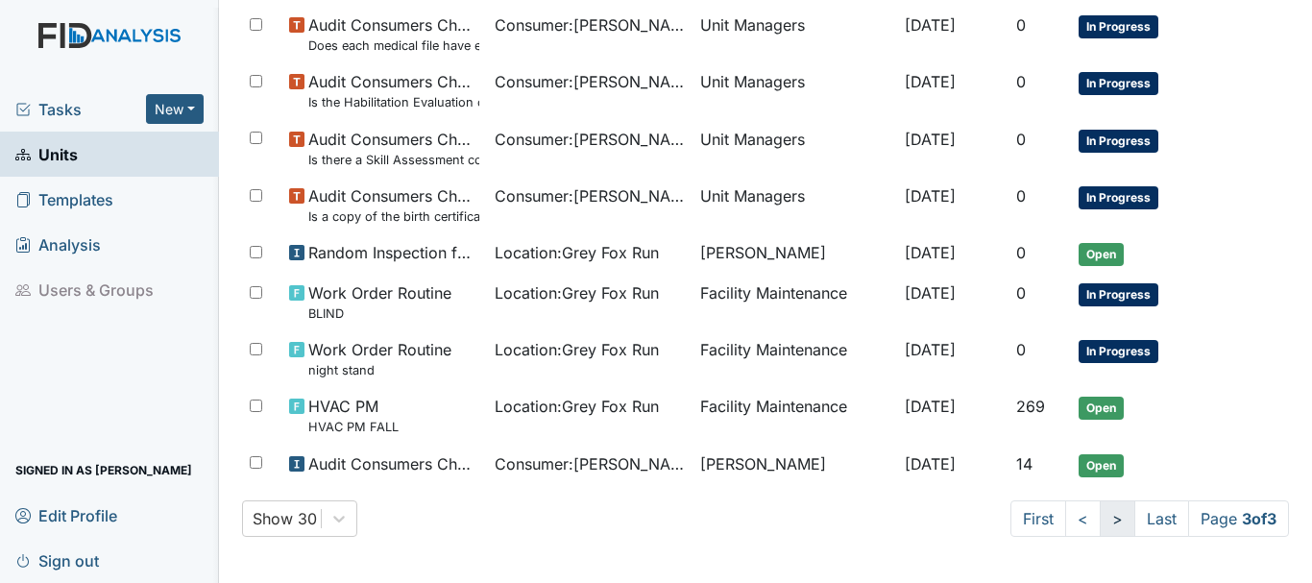
scroll to position [305, 0]
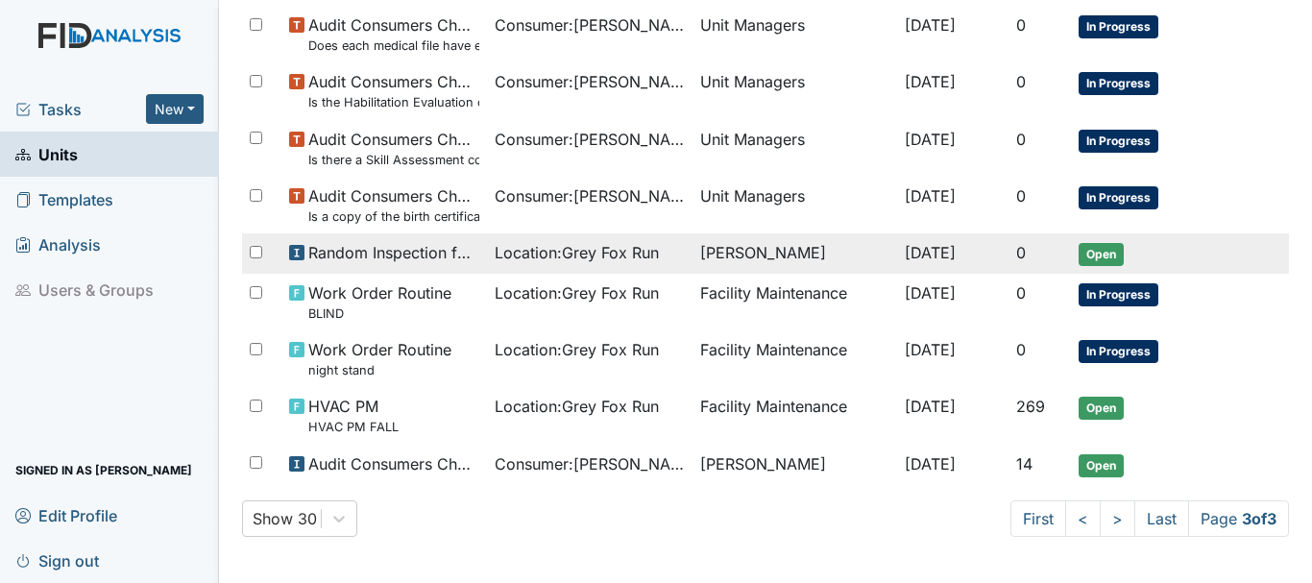
click at [1096, 251] on span "Open" at bounding box center [1101, 254] width 45 height 23
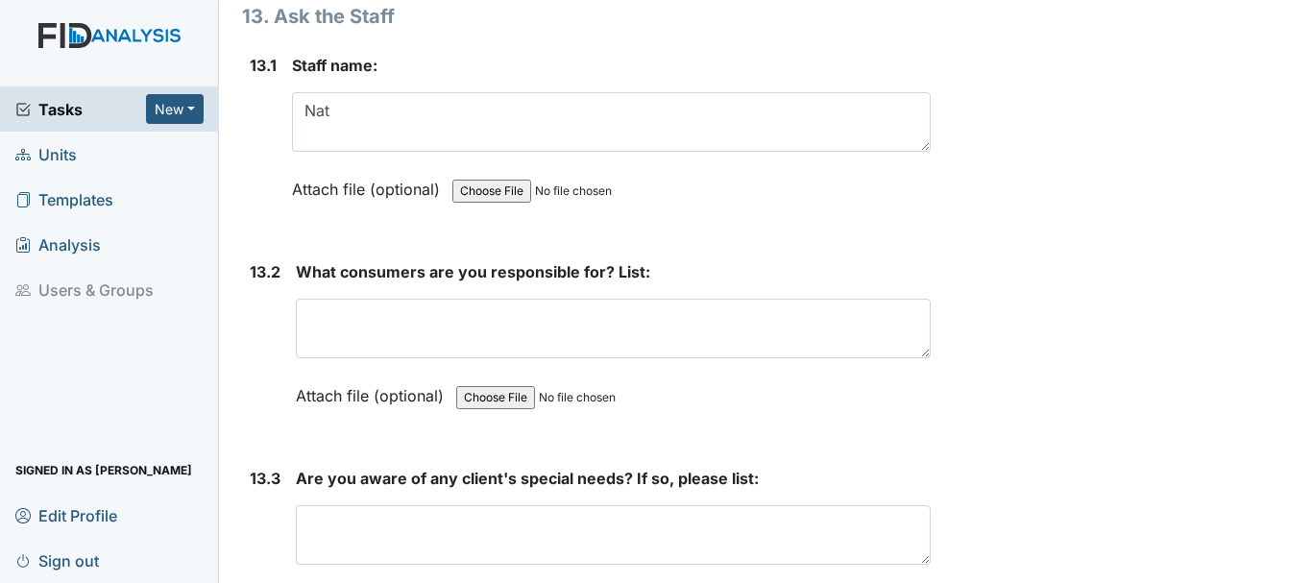
scroll to position [33635, 0]
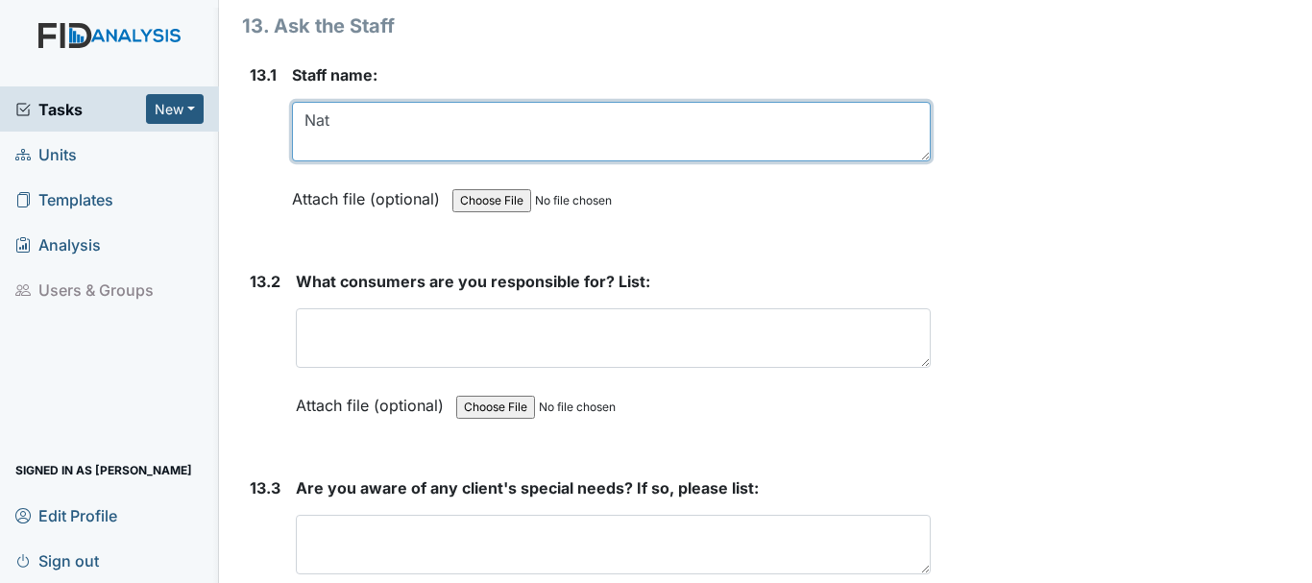
click at [354, 161] on textarea "Nat" at bounding box center [611, 132] width 639 height 60
type textarea "Natalyah D"
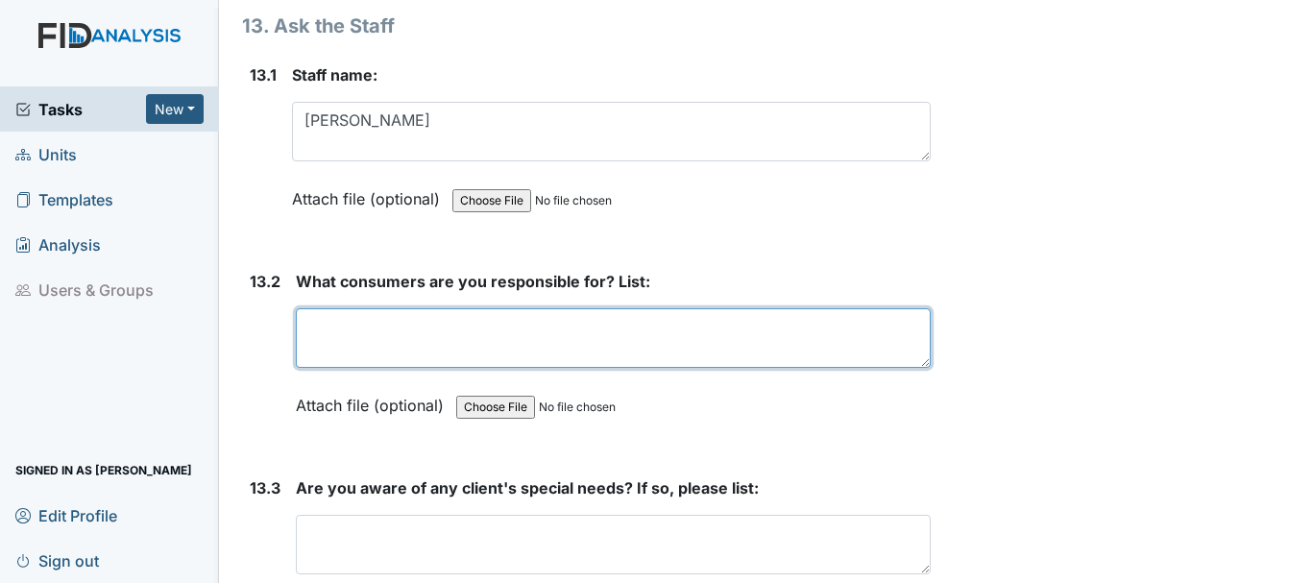
click at [510, 368] on textarea at bounding box center [613, 338] width 635 height 60
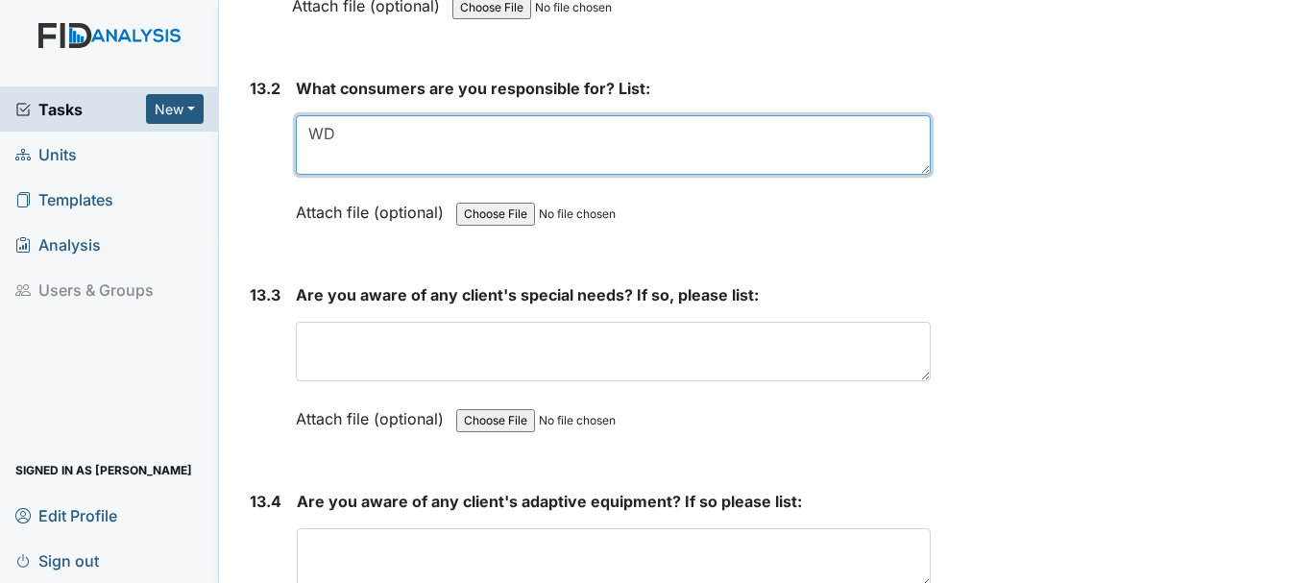
scroll to position [33848, 0]
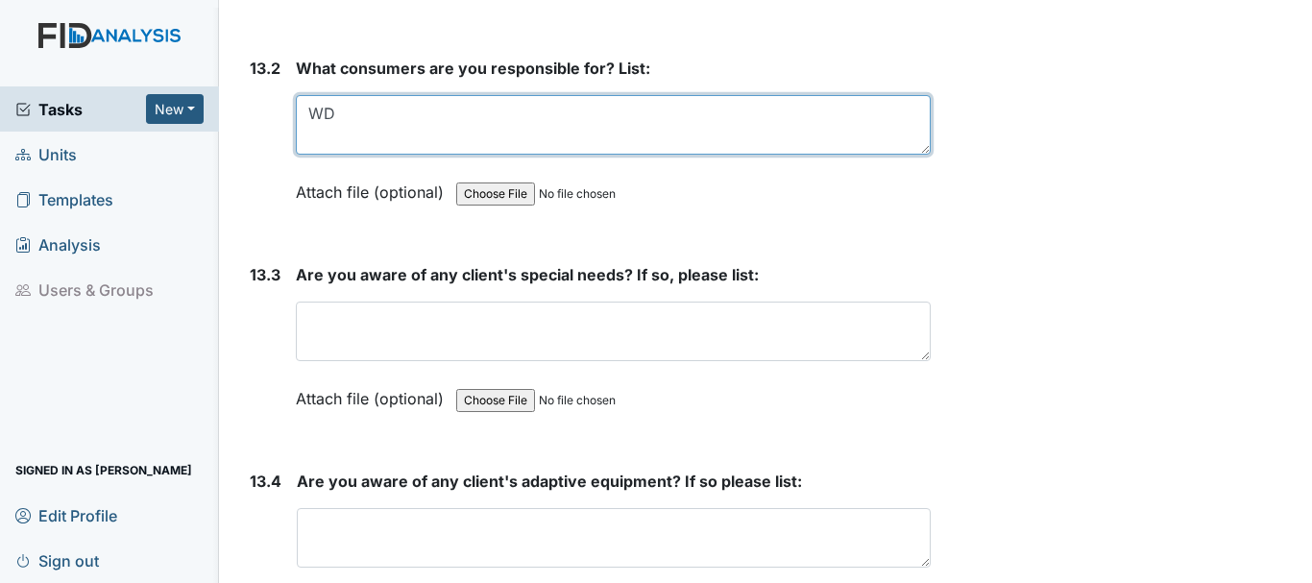
type textarea "WD"
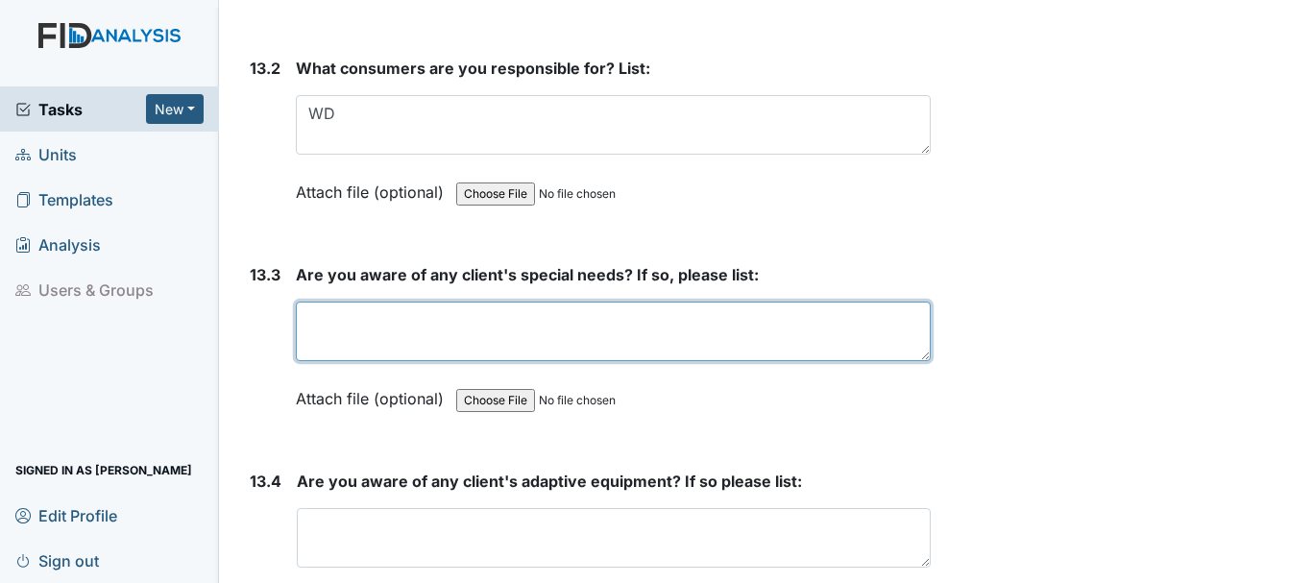
click at [520, 361] on textarea at bounding box center [613, 332] width 635 height 60
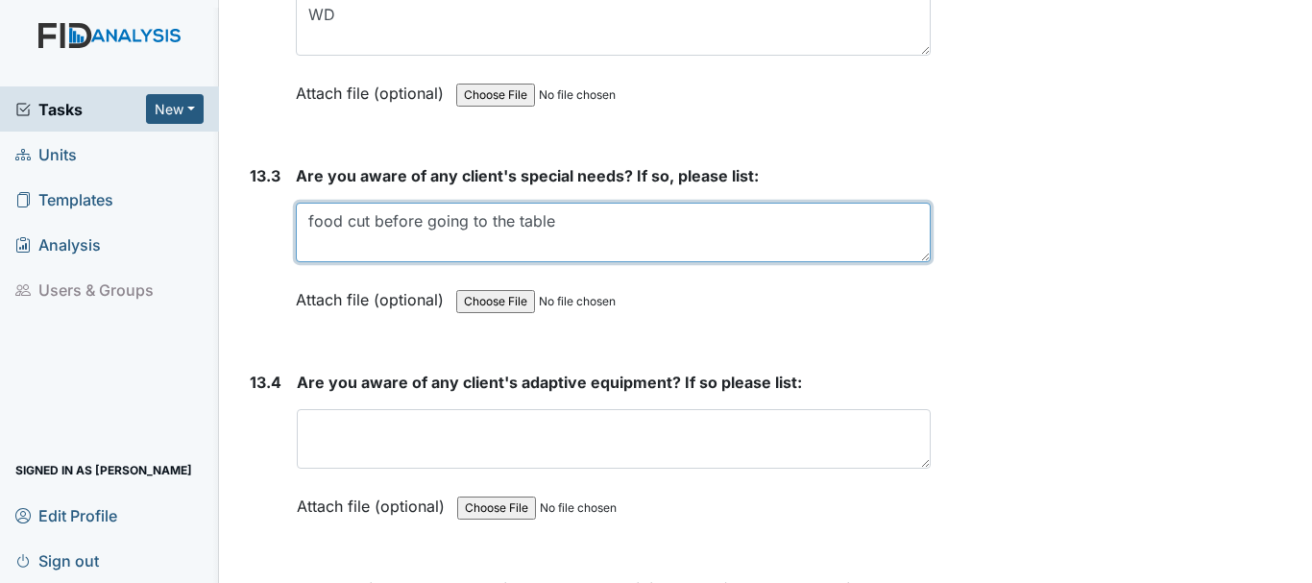
scroll to position [33992, 0]
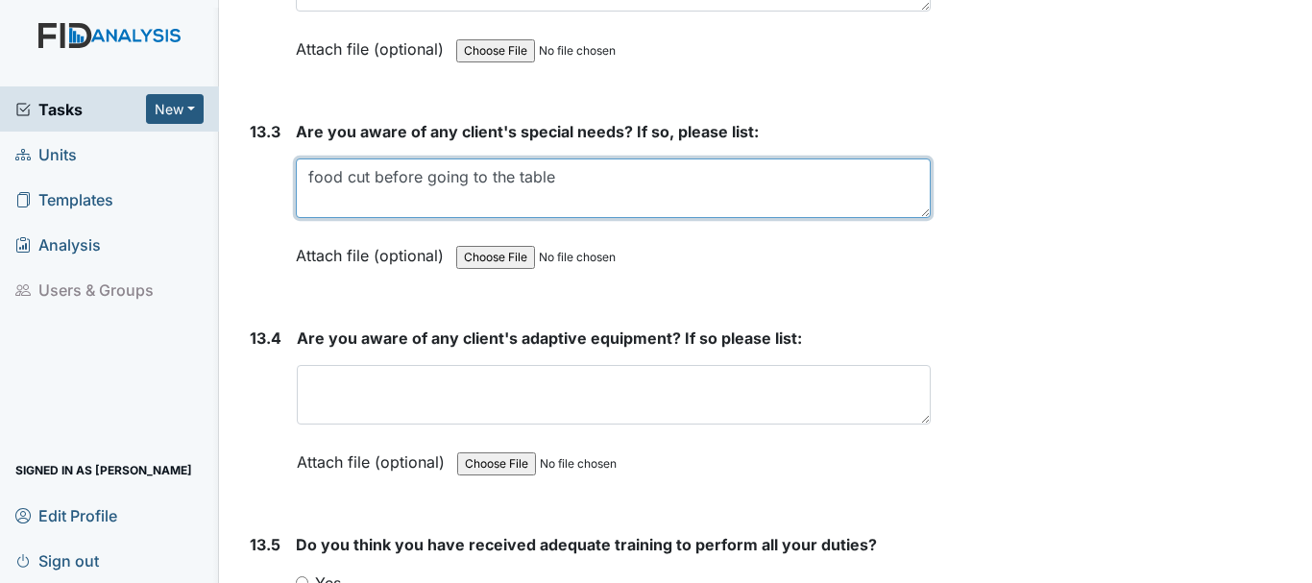
type textarea "food cut before going to the table"
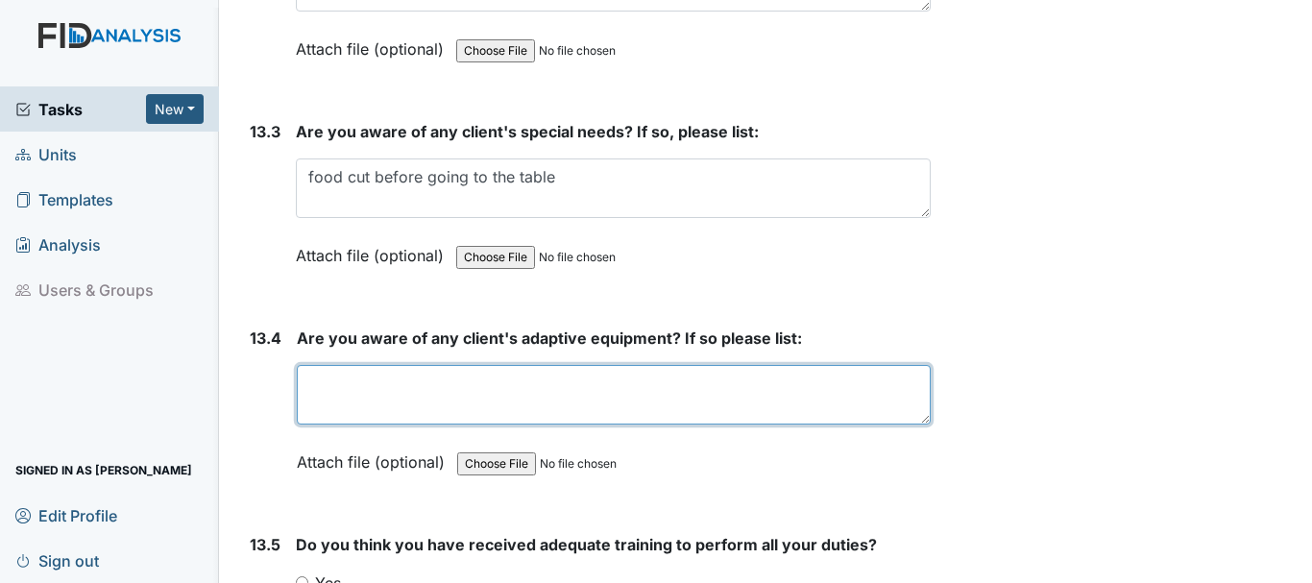
click at [483, 423] on textarea at bounding box center [614, 395] width 634 height 60
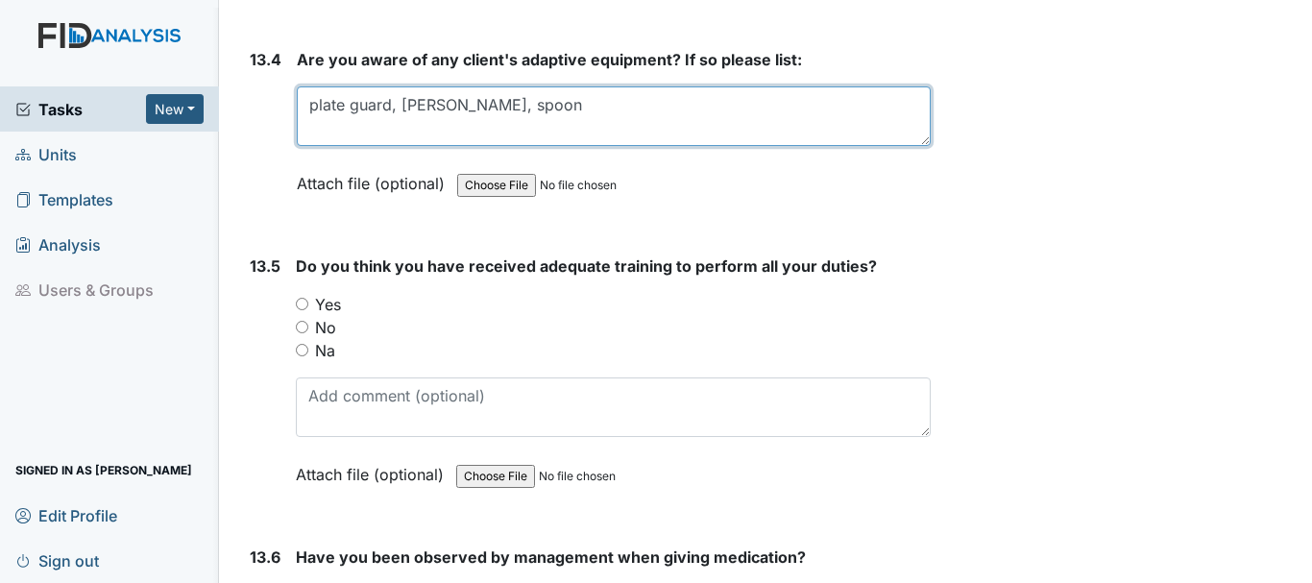
scroll to position [34277, 0]
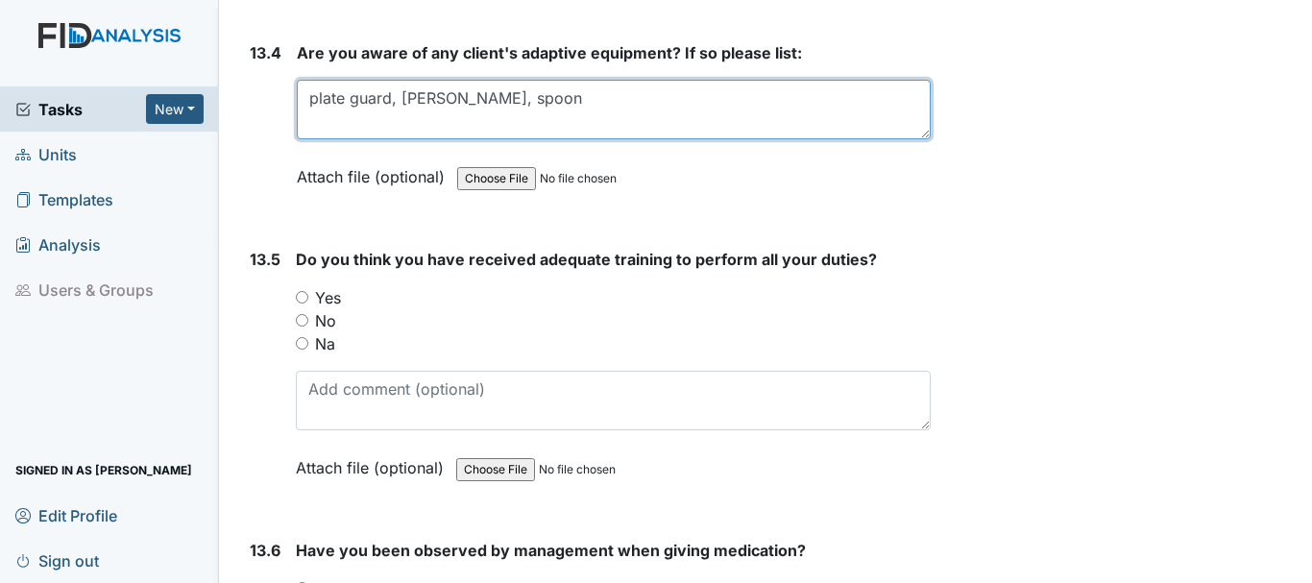
type textarea "plate guard, walker, spoon"
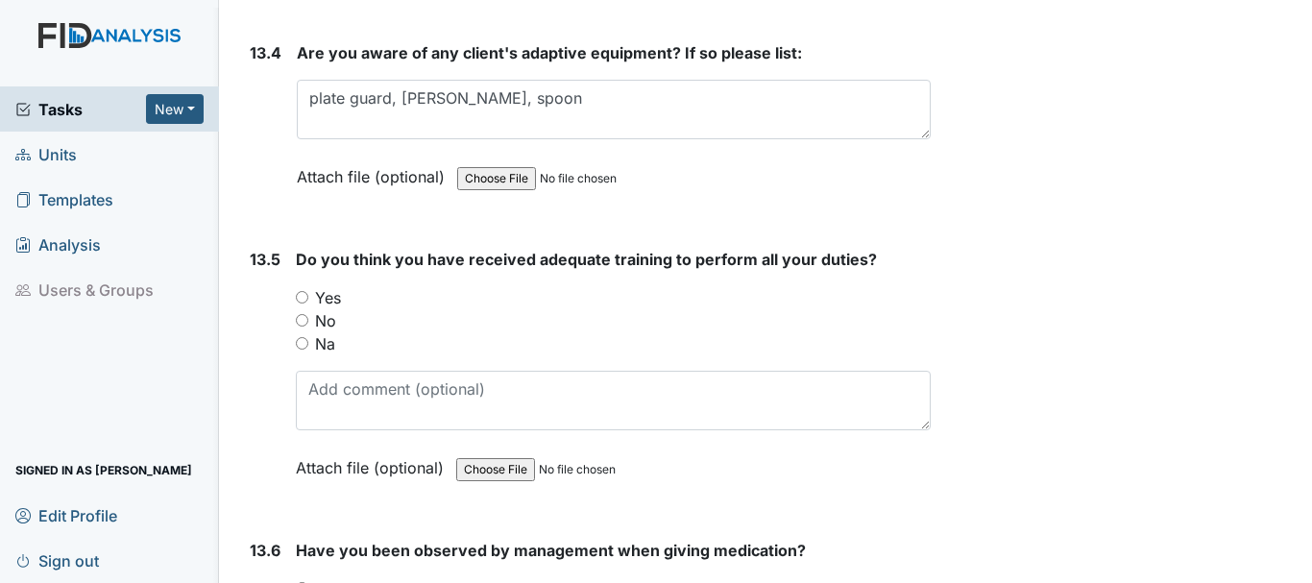
click at [302, 304] on input "Yes" at bounding box center [302, 297] width 12 height 12
radio input "true"
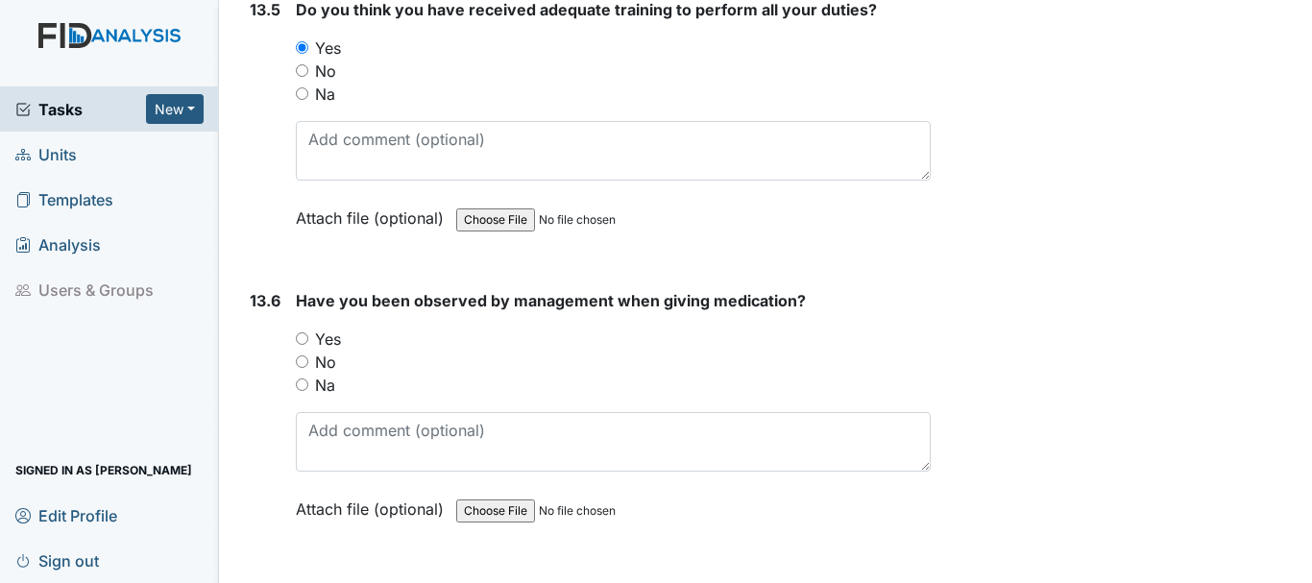
scroll to position [34531, 0]
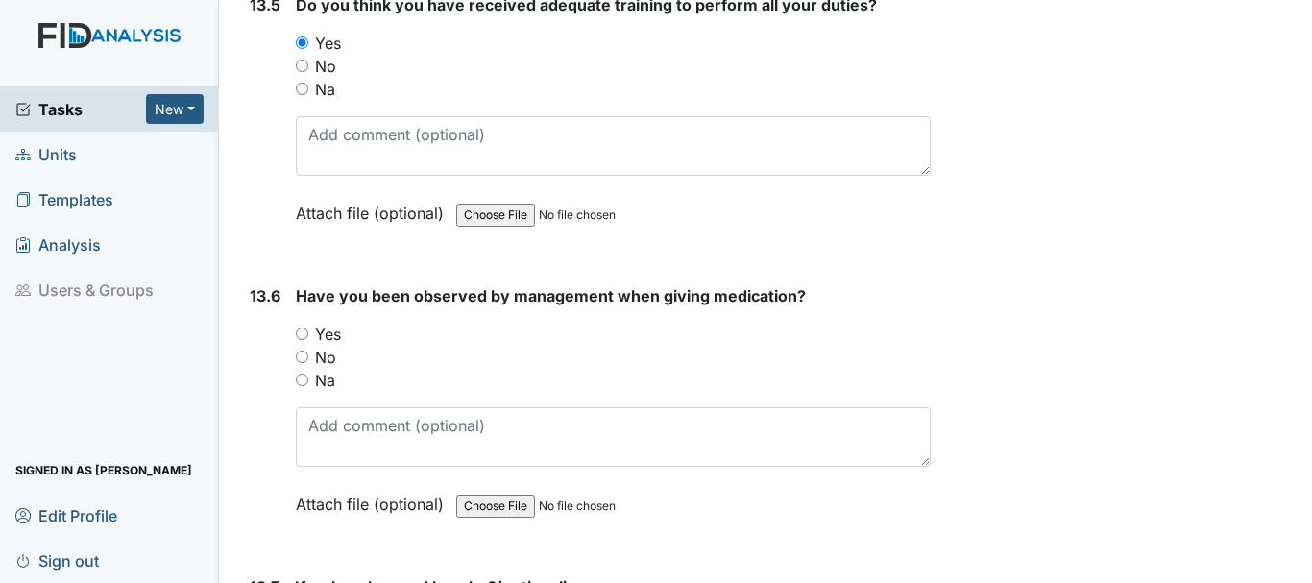
click at [306, 340] on input "Yes" at bounding box center [302, 334] width 12 height 12
radio input "true"
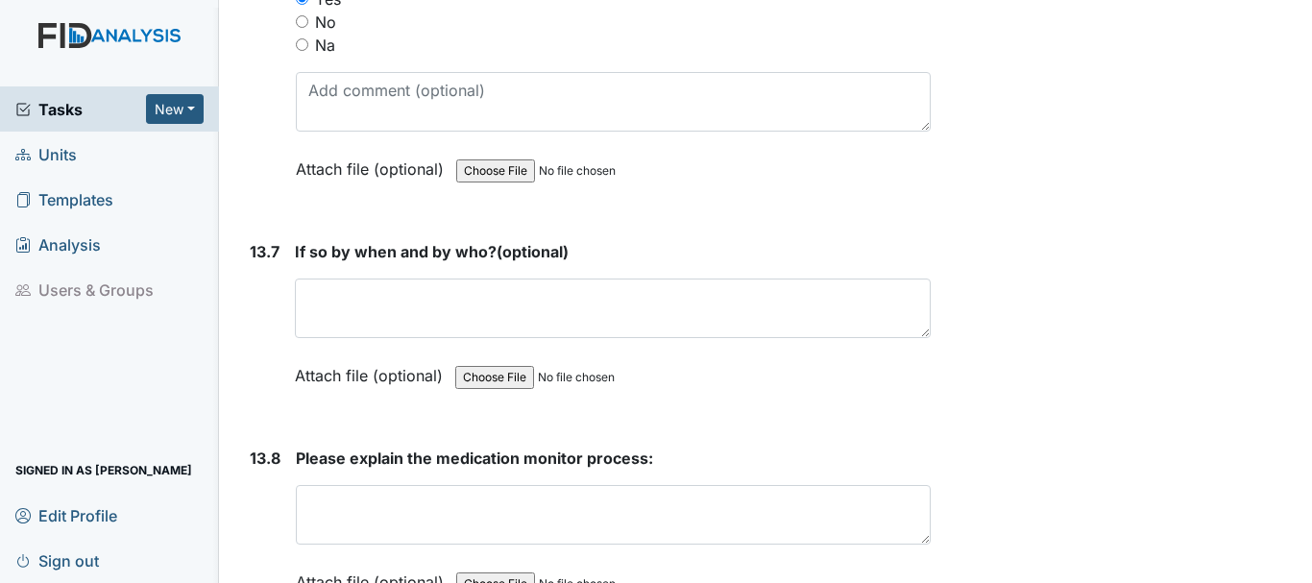
scroll to position [34872, 0]
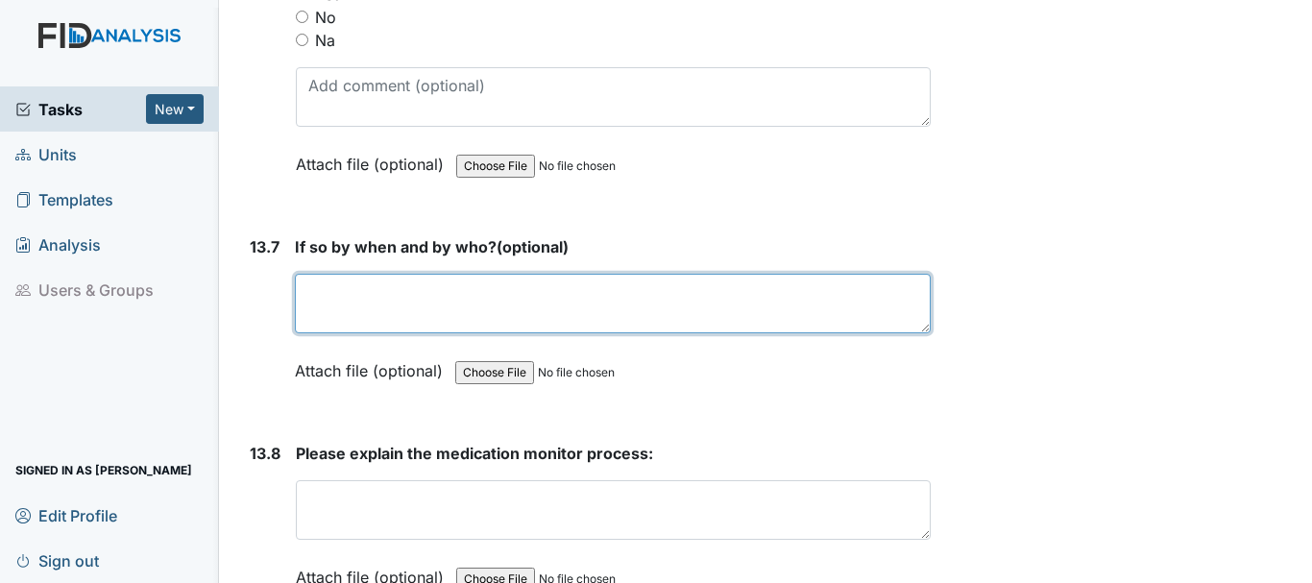
click at [452, 333] on textarea at bounding box center [613, 304] width 636 height 60
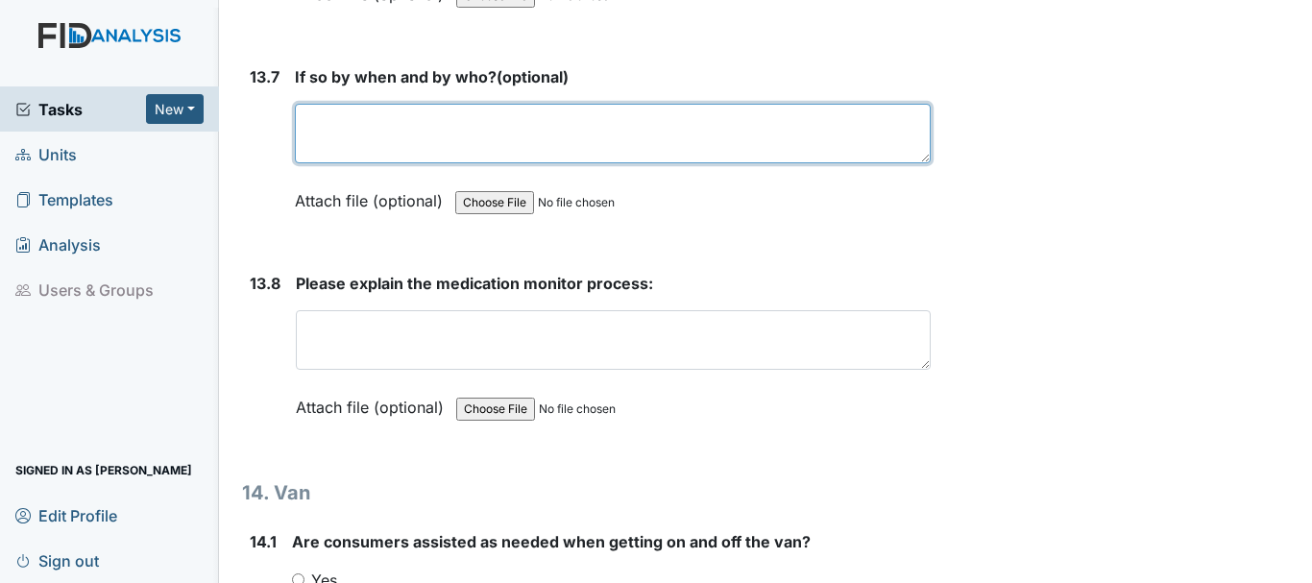
scroll to position [35086, 0]
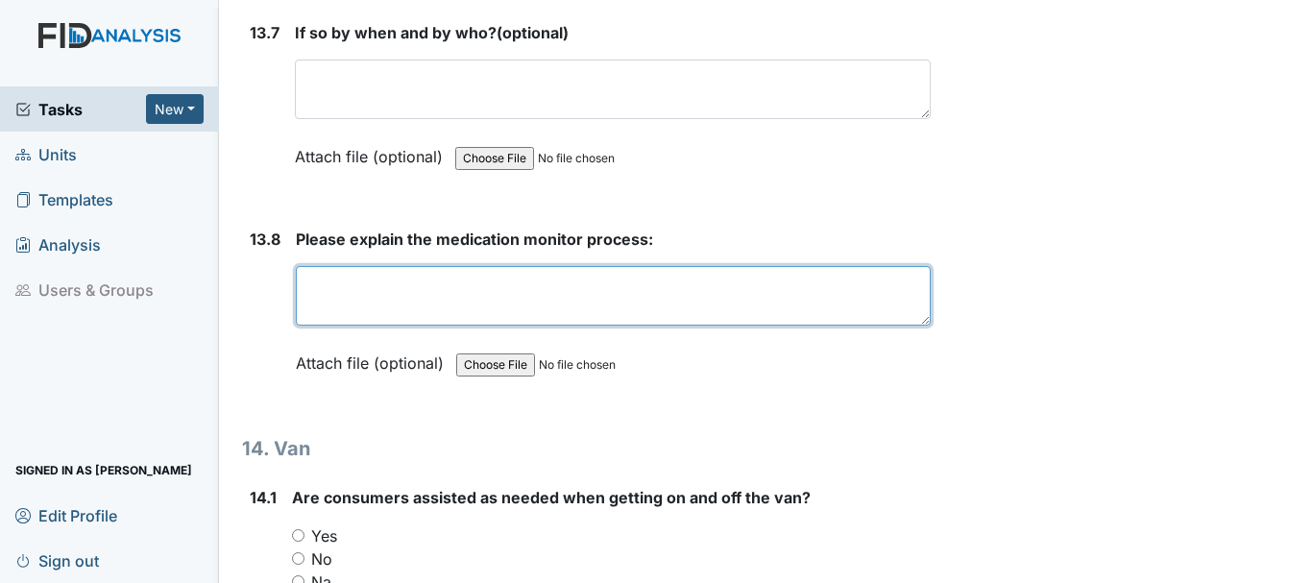
click at [461, 326] on textarea at bounding box center [613, 296] width 635 height 60
type textarea "M"
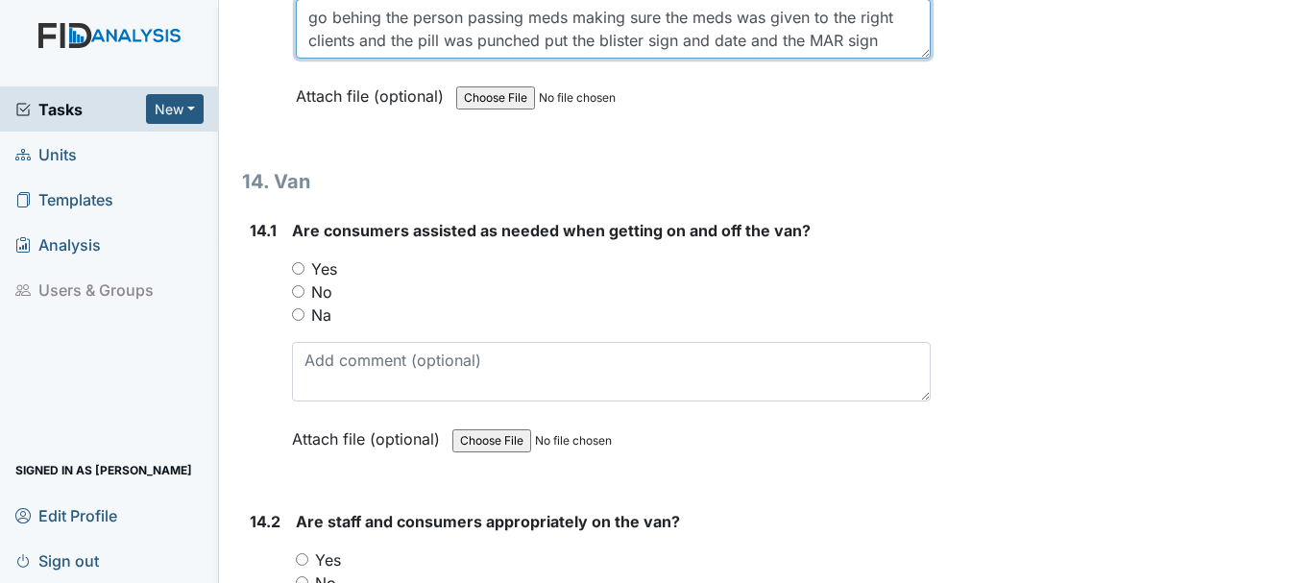
scroll to position [35356, 0]
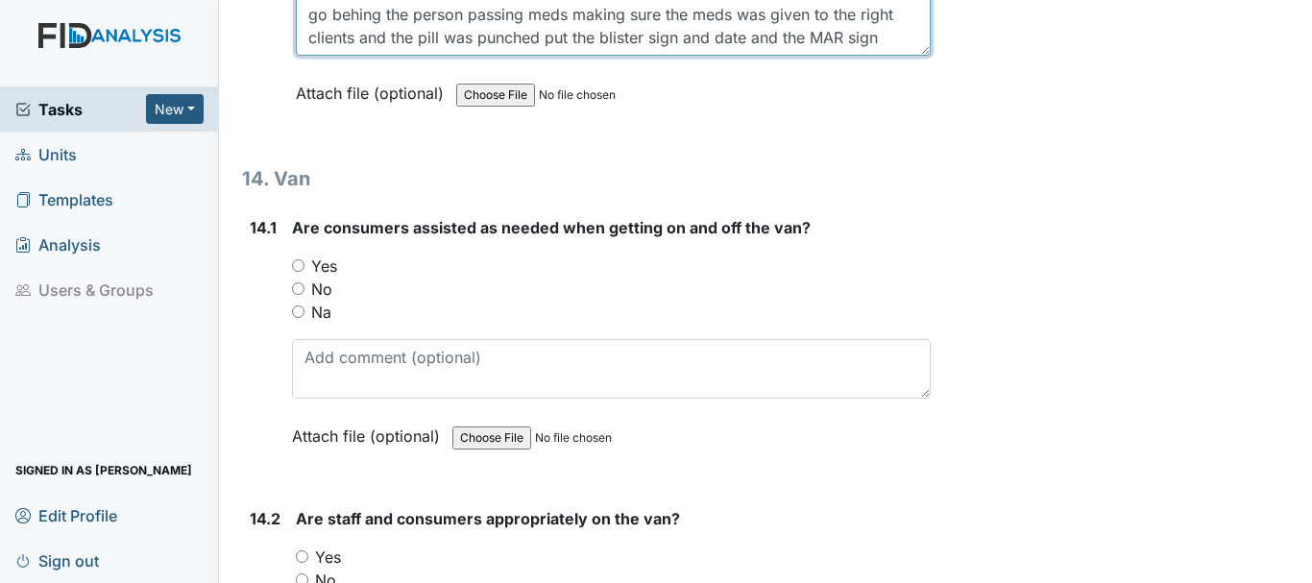
type textarea "go behing the person passing meds making sure the meds was given to the right c…"
click at [298, 272] on input "Yes" at bounding box center [298, 265] width 12 height 12
radio input "true"
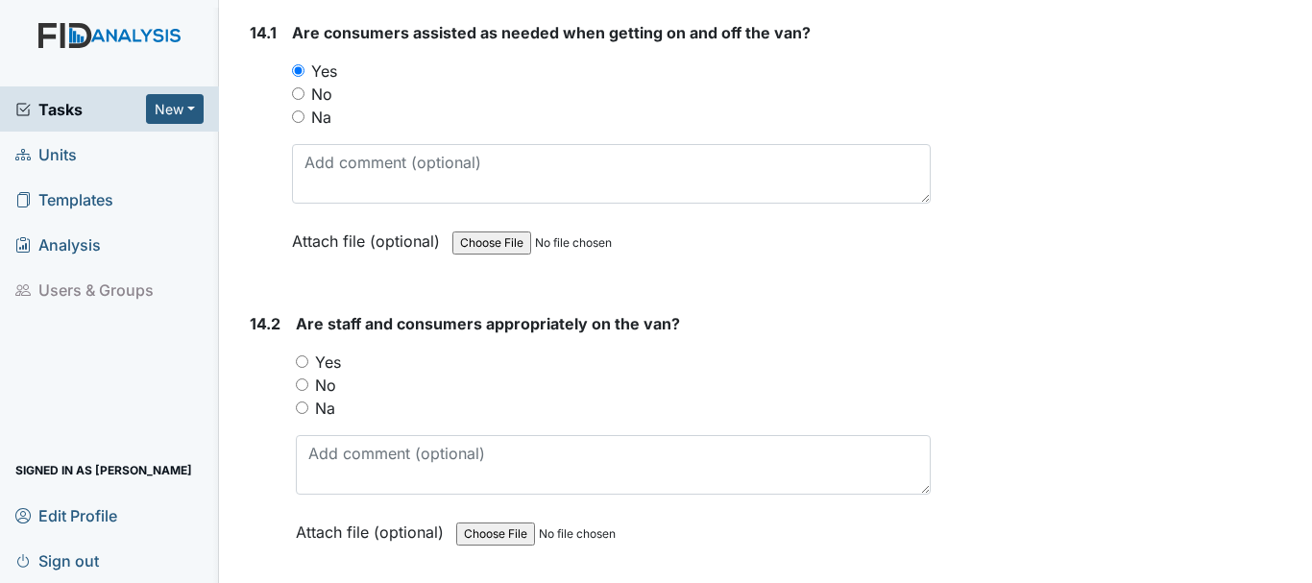
scroll to position [35606, 0]
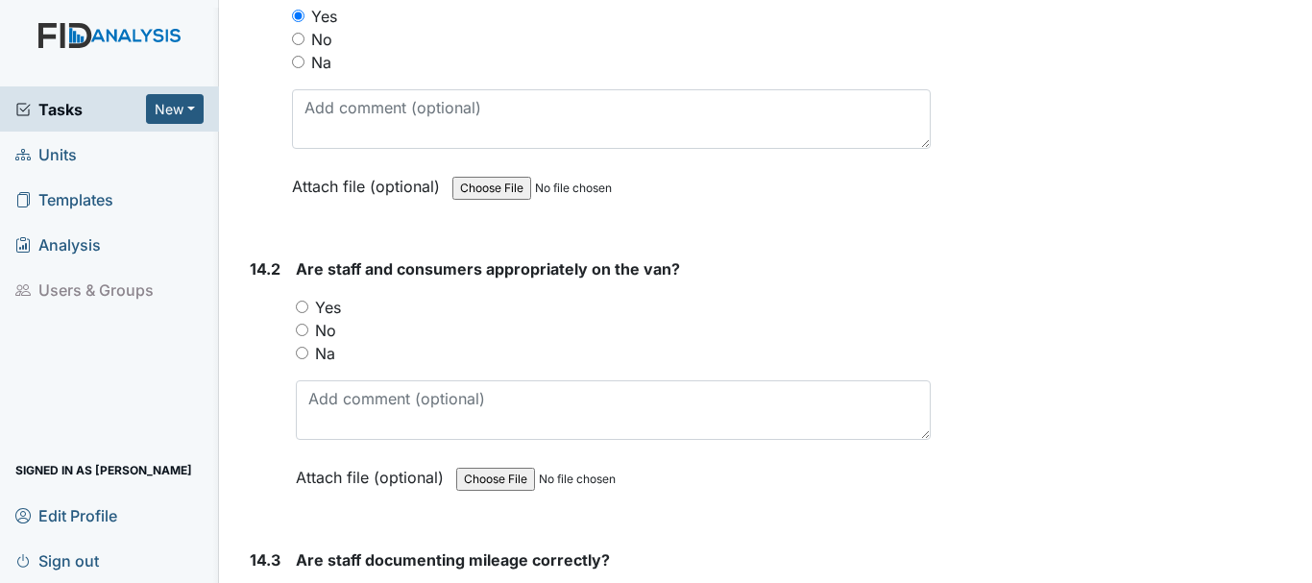
click at [306, 313] on input "Yes" at bounding box center [302, 307] width 12 height 12
radio input "true"
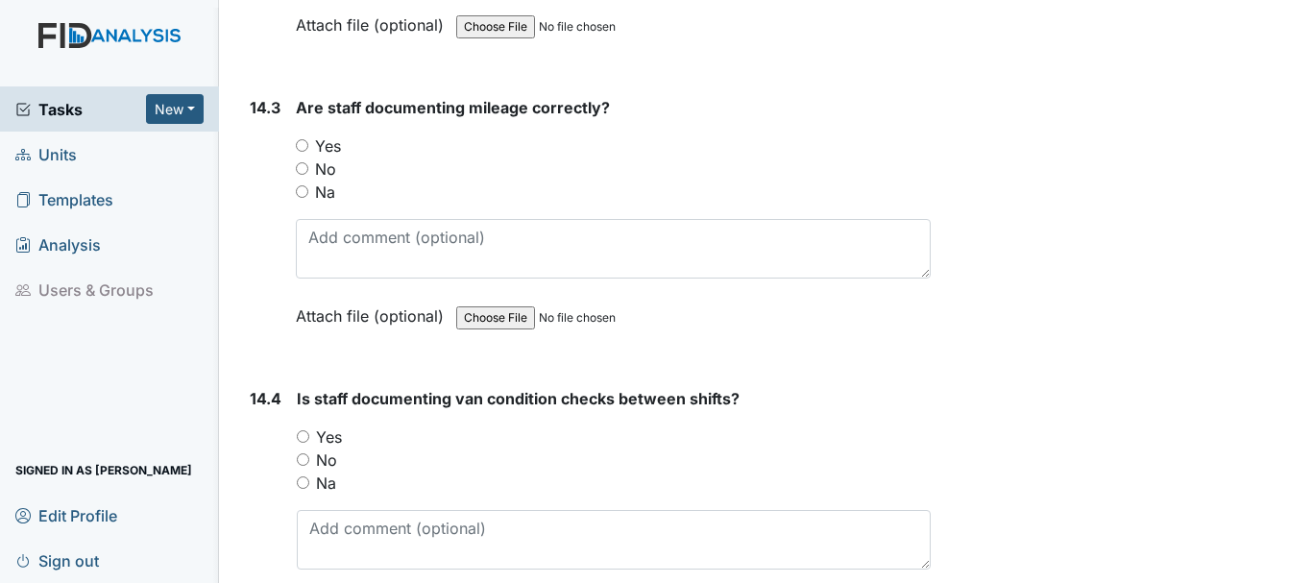
scroll to position [36073, 0]
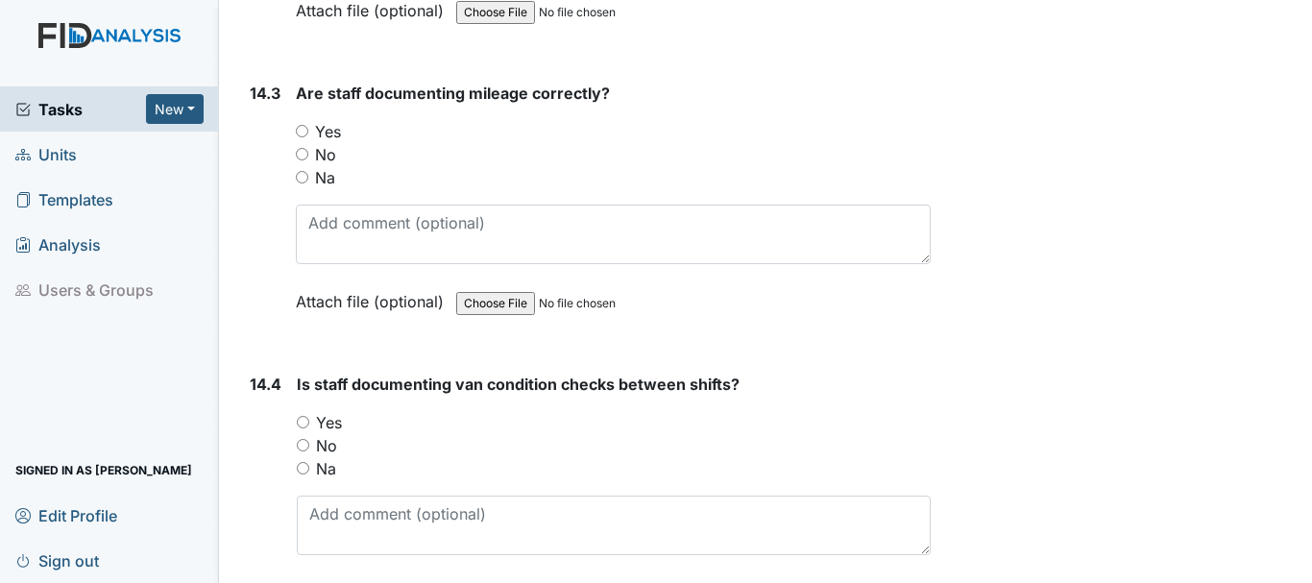
click at [308, 137] on input "Yes" at bounding box center [302, 131] width 12 height 12
radio input "true"
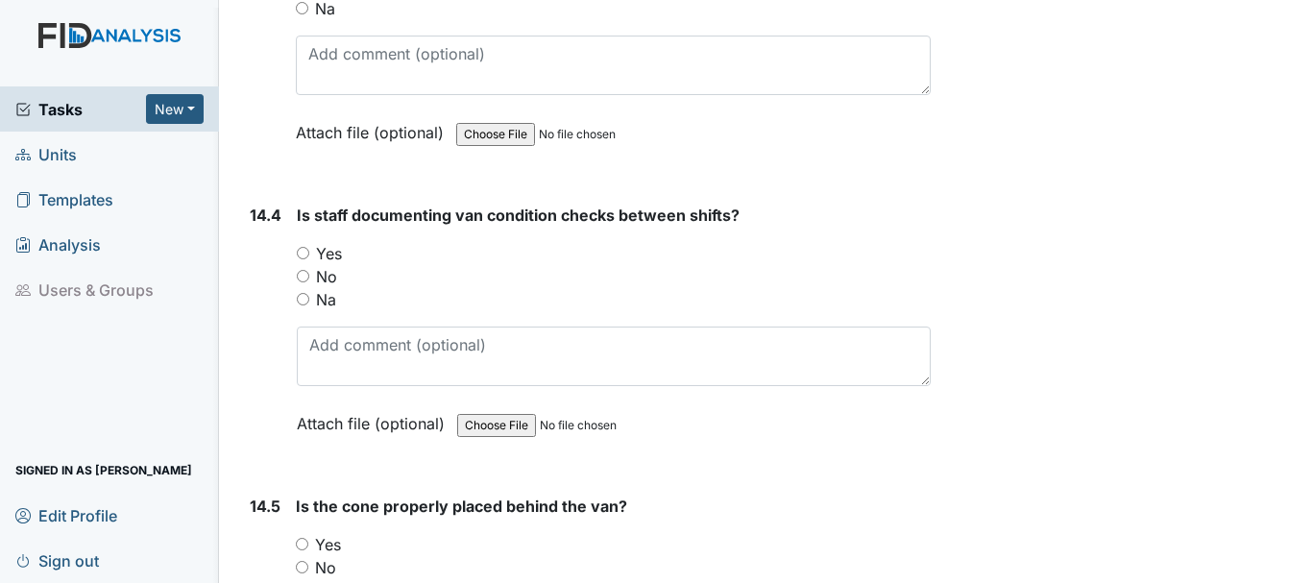
scroll to position [36243, 0]
click at [304, 258] on input "Yes" at bounding box center [303, 252] width 12 height 12
radio input "true"
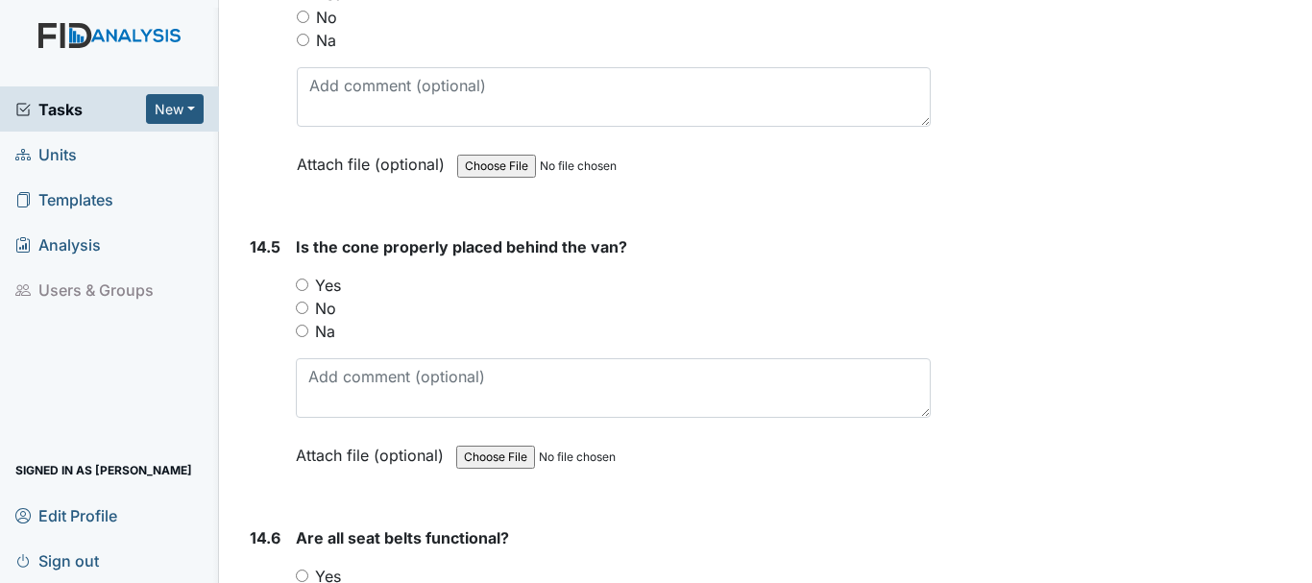
scroll to position [36511, 0]
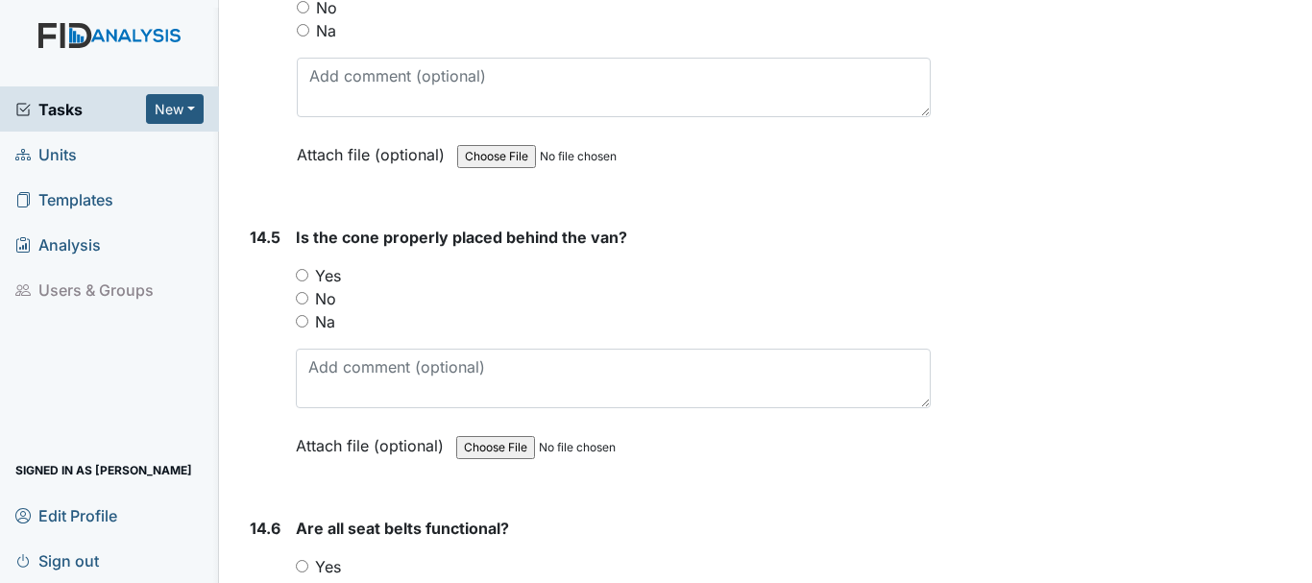
click at [305, 282] on input "Yes" at bounding box center [302, 275] width 12 height 12
radio input "true"
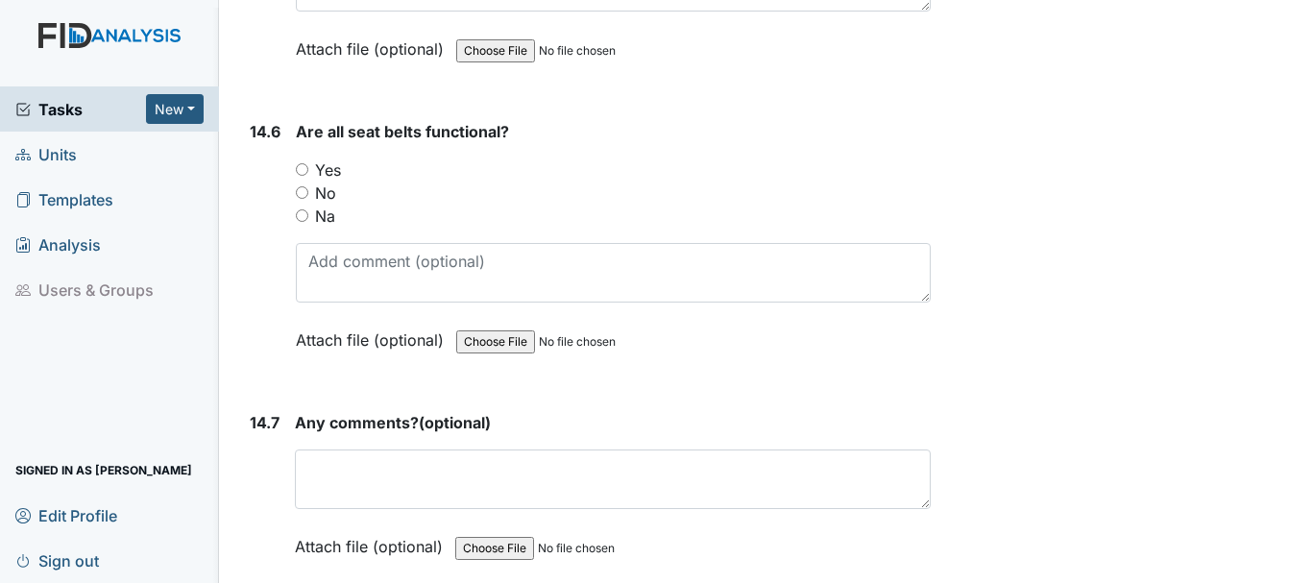
click at [303, 176] on input "Yes" at bounding box center [302, 169] width 12 height 12
radio input "true"
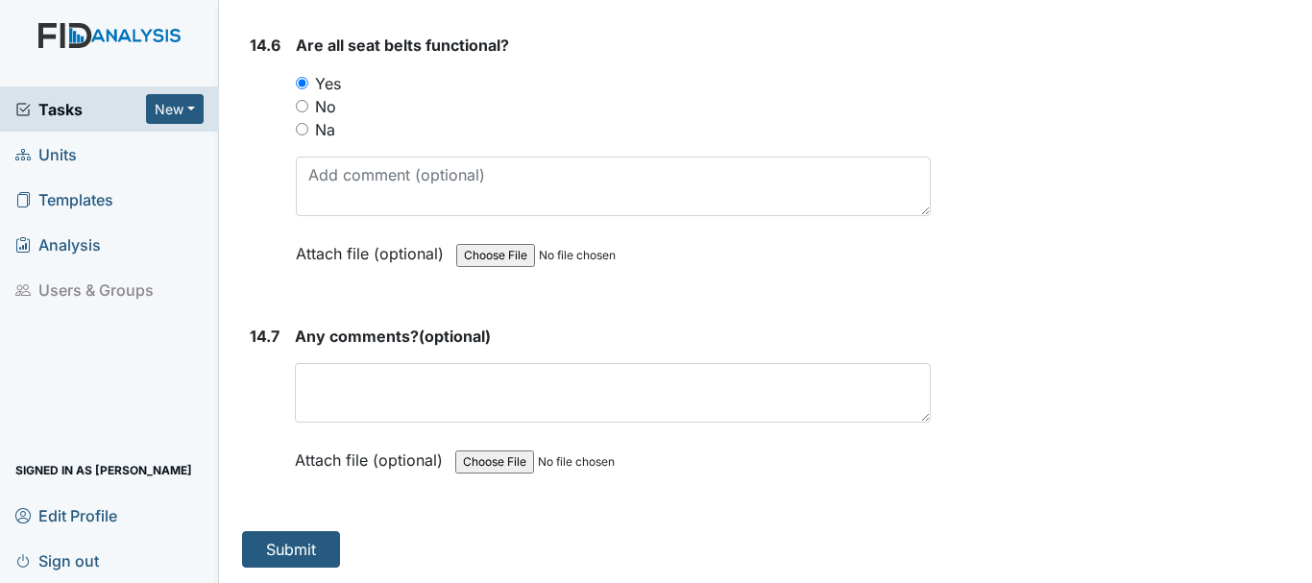
scroll to position [37040, 0]
click at [291, 551] on button "Submit" at bounding box center [291, 549] width 98 height 37
